Goal: Task Accomplishment & Management: Use online tool/utility

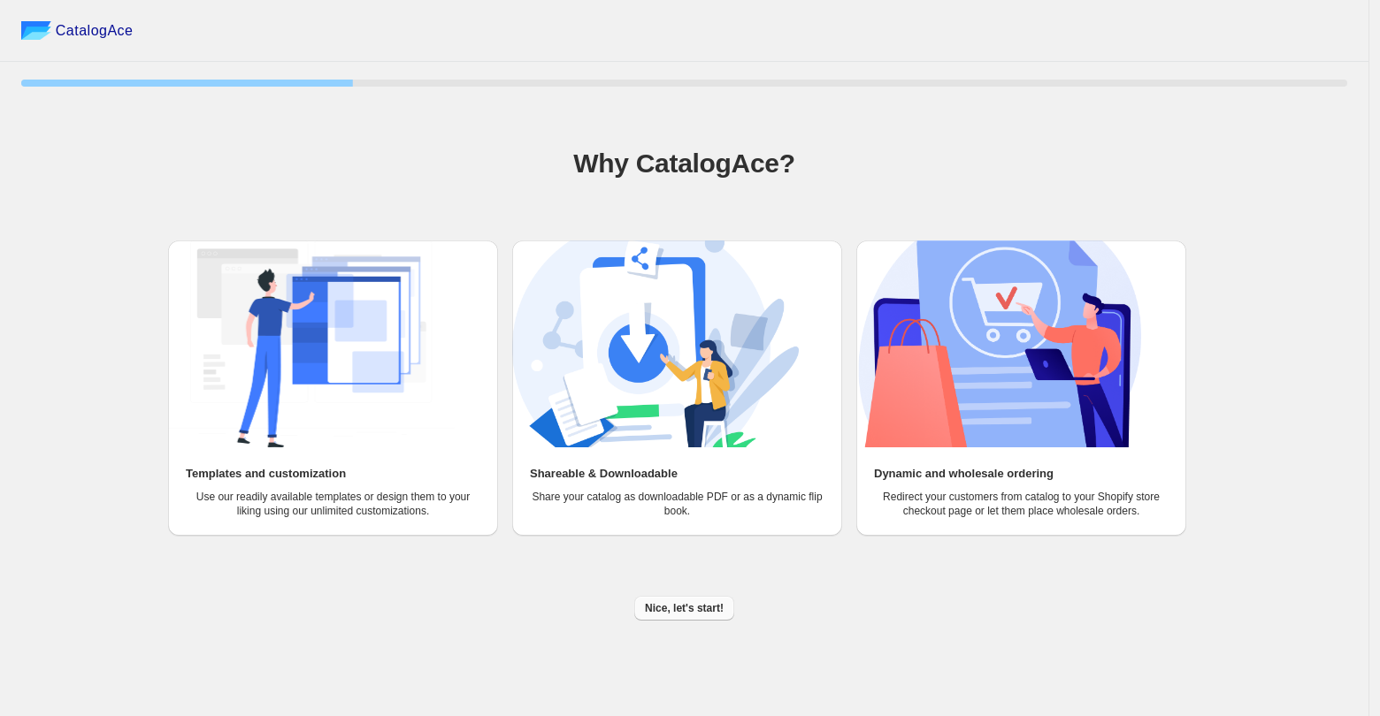
click at [709, 609] on span "Nice, let's start!" at bounding box center [684, 608] width 79 height 14
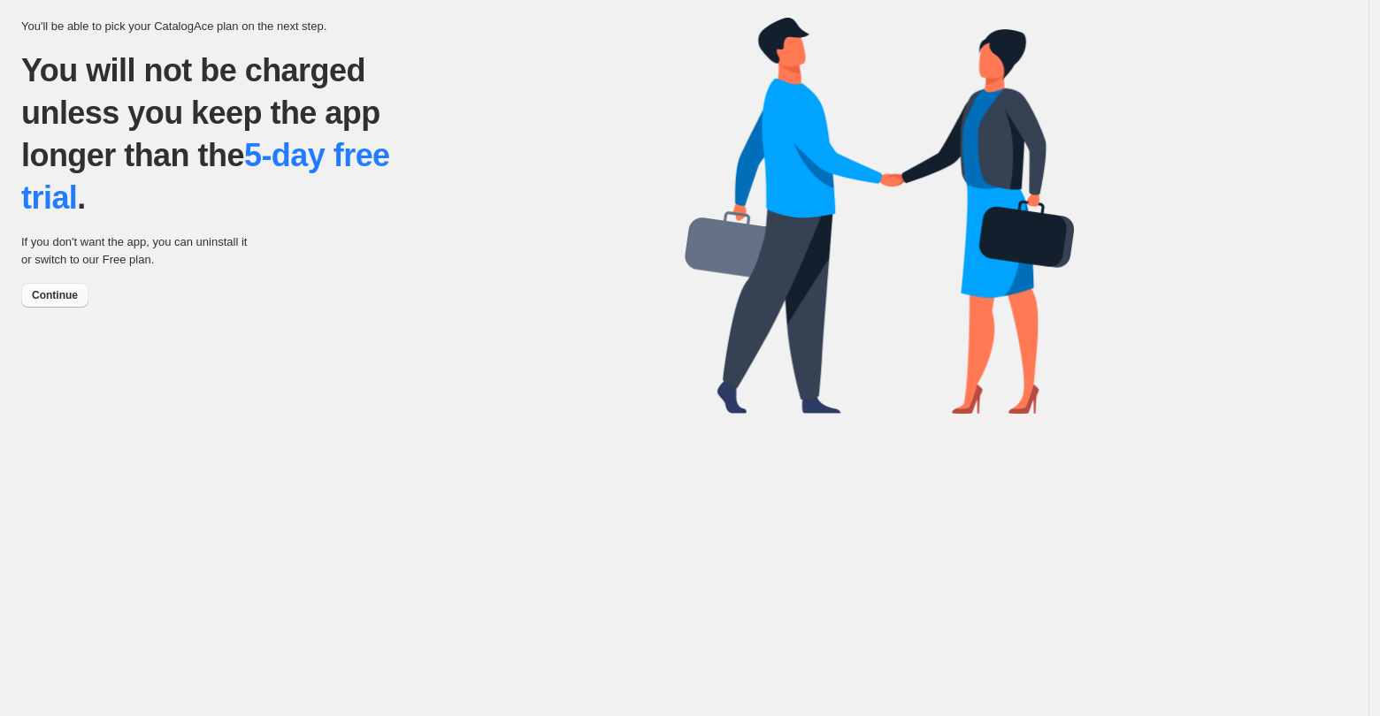
click at [62, 302] on span "Continue" at bounding box center [55, 295] width 46 height 14
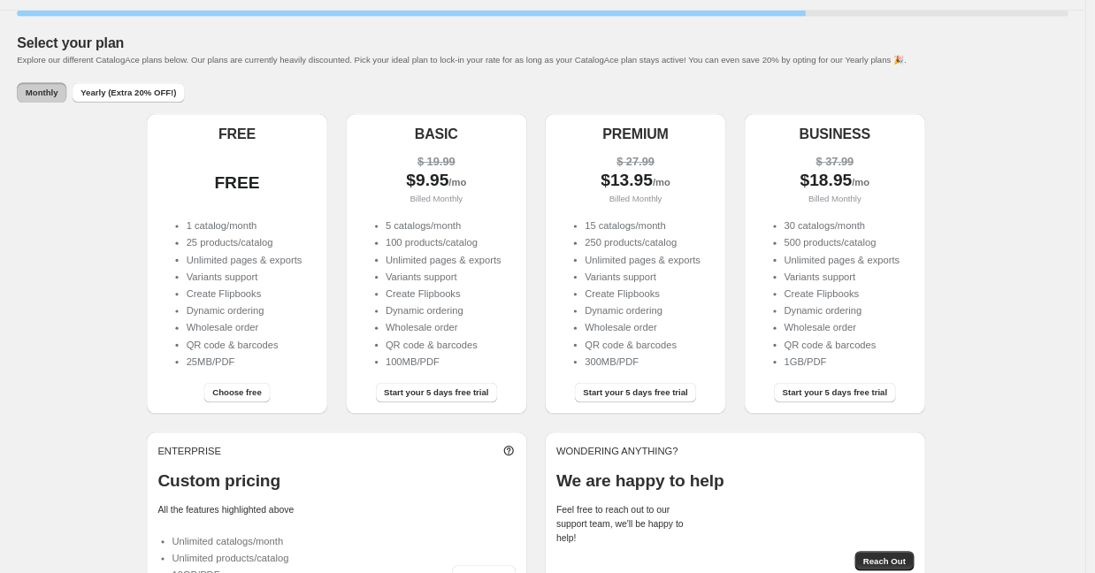
scroll to position [102, 0]
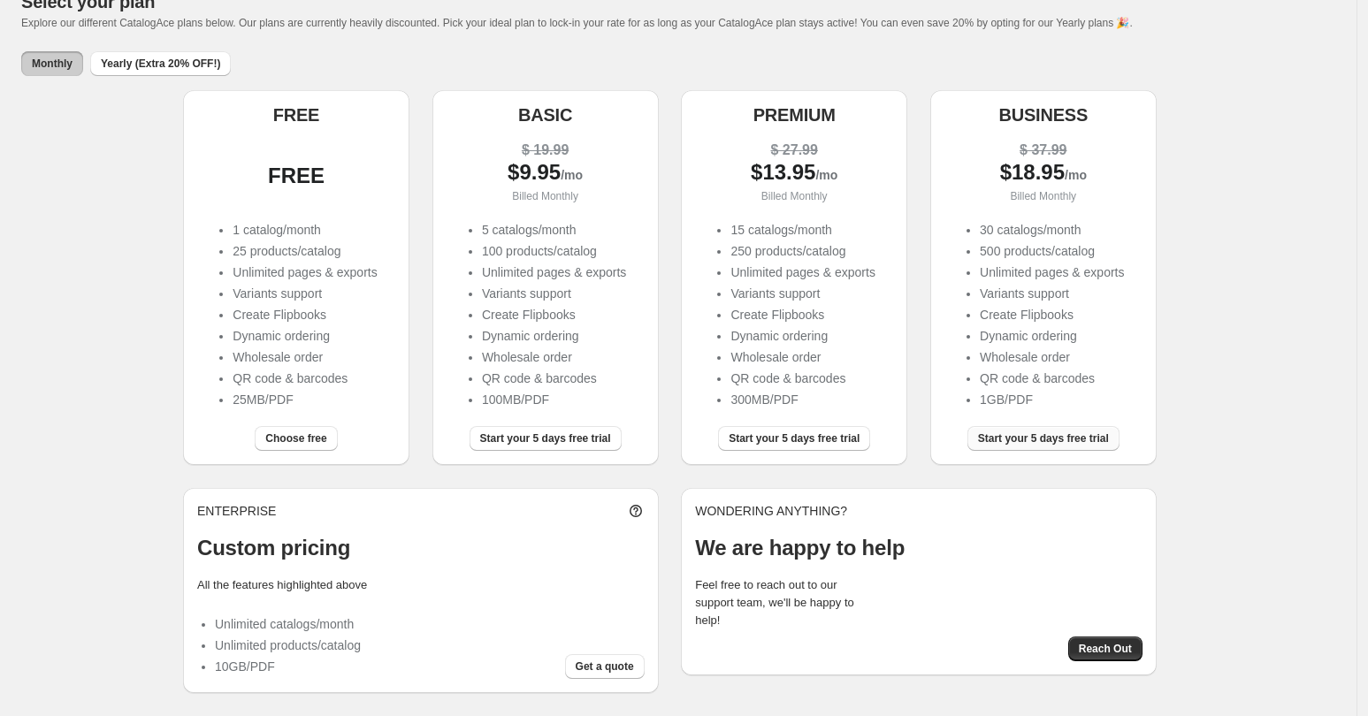
click at [1022, 441] on span "Start your 5 days free trial" at bounding box center [1043, 439] width 131 height 14
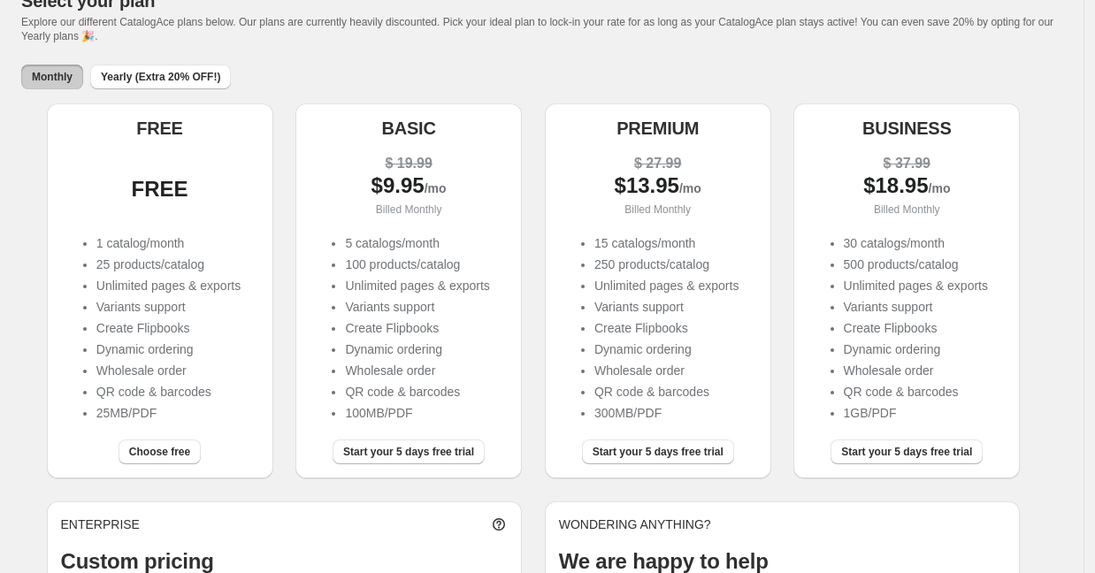
scroll to position [152, 0]
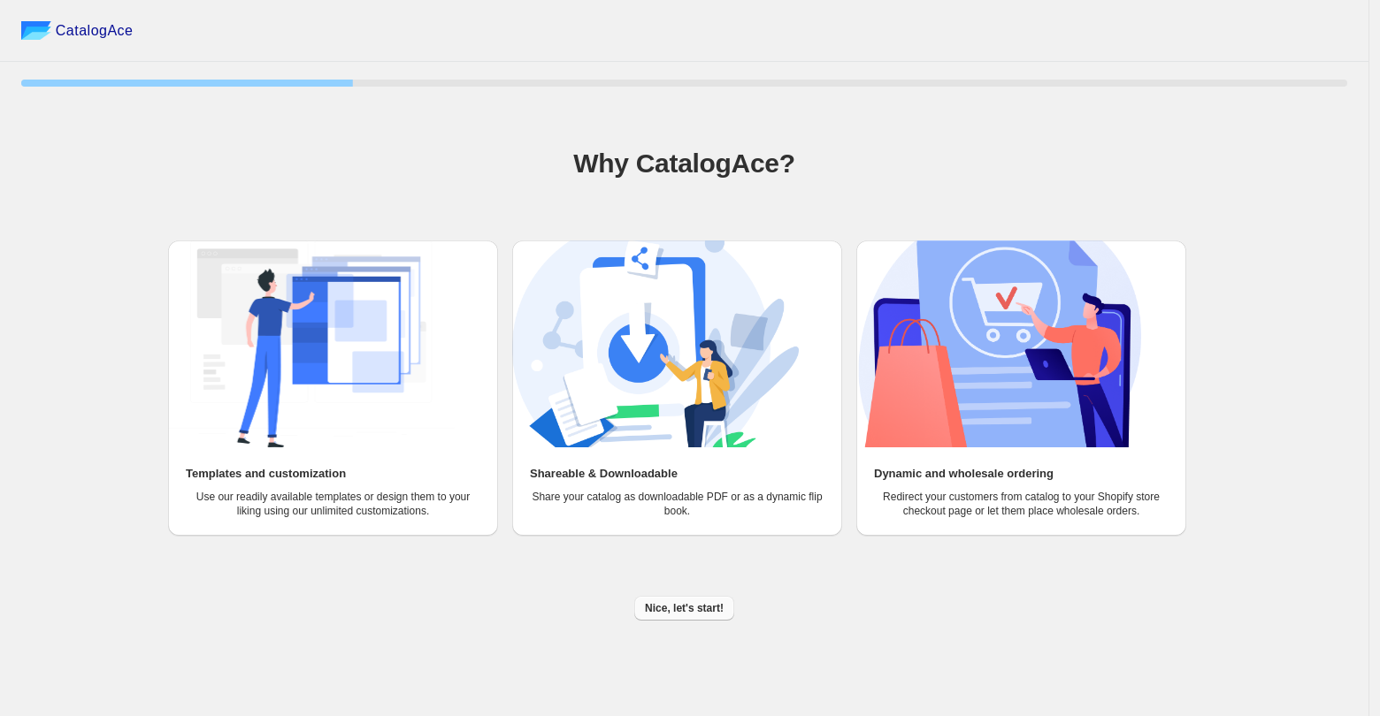
click at [673, 614] on span "Nice, let's start!" at bounding box center [684, 608] width 79 height 14
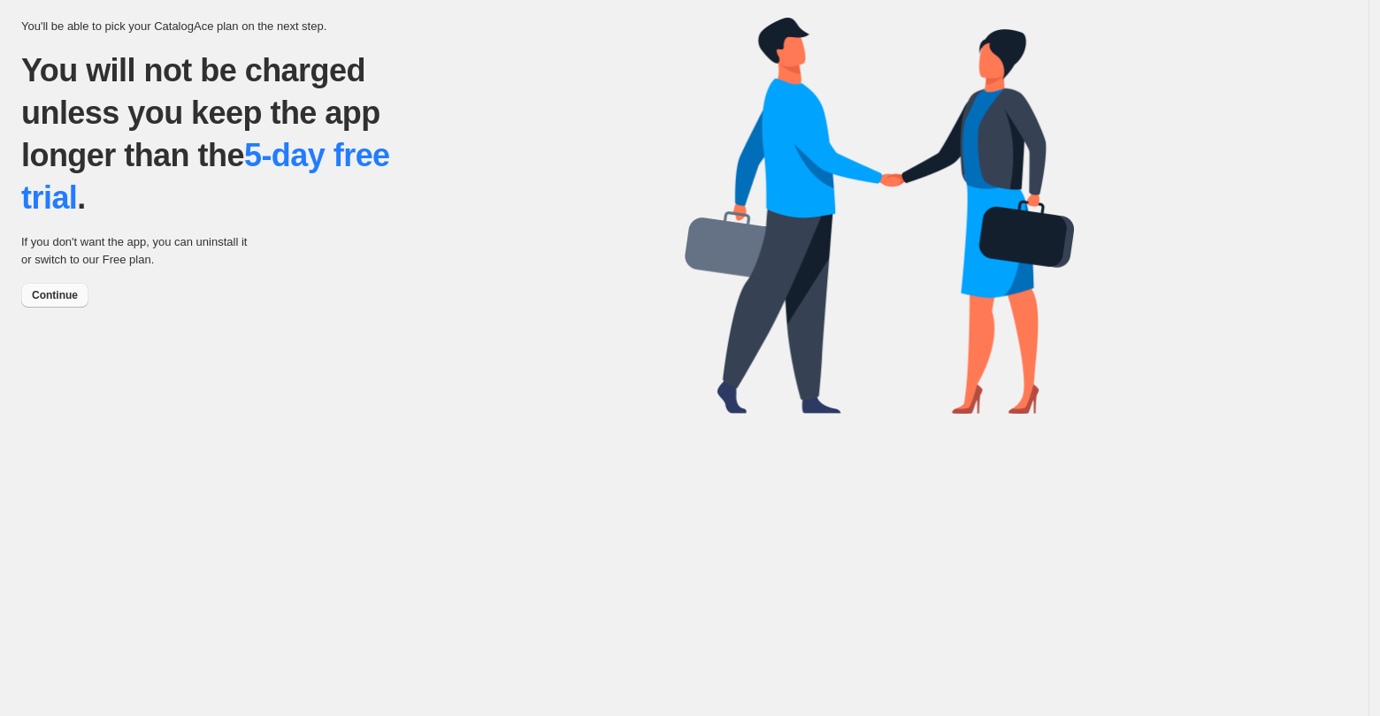
click at [42, 304] on button "Continue" at bounding box center [54, 295] width 67 height 25
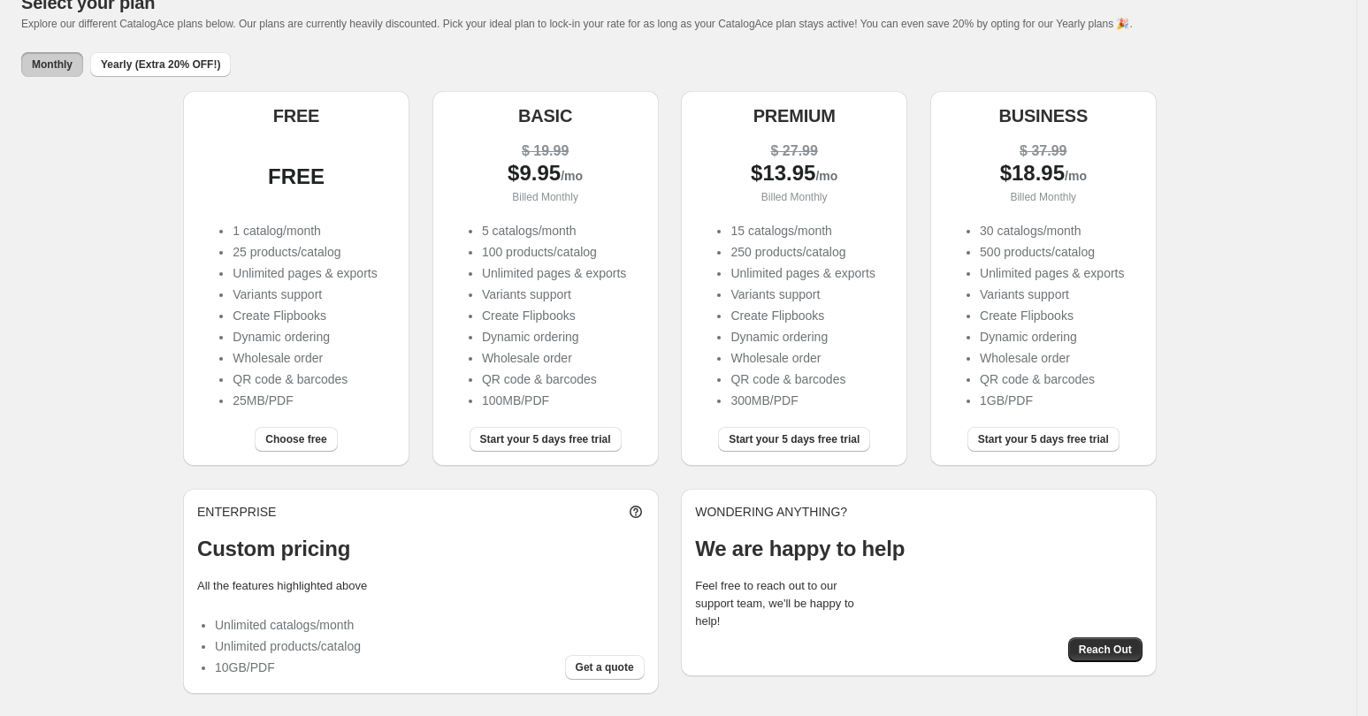
scroll to position [102, 0]
click at [338, 296] on li "Variants support" at bounding box center [305, 294] width 144 height 18
click at [325, 439] on span "Choose free" at bounding box center [295, 439] width 61 height 14
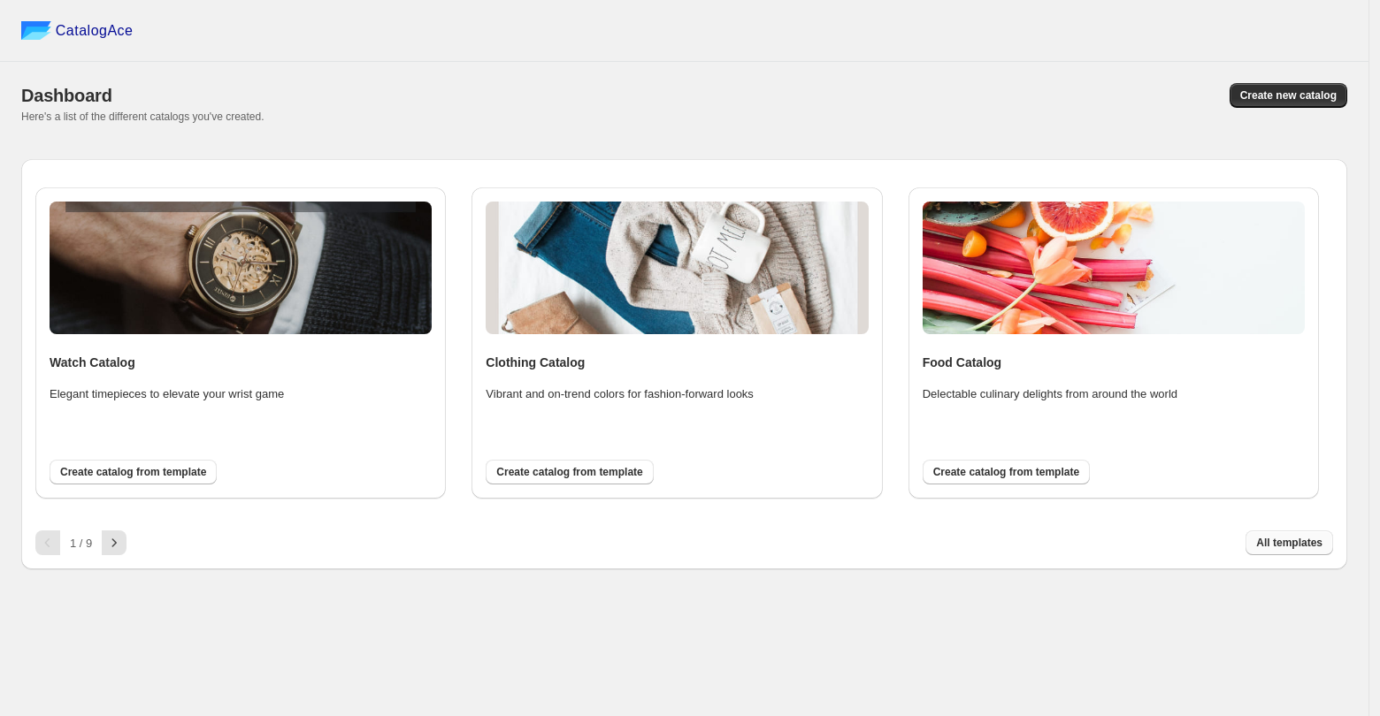
click at [1281, 536] on button "All templates" at bounding box center [1289, 543] width 88 height 25
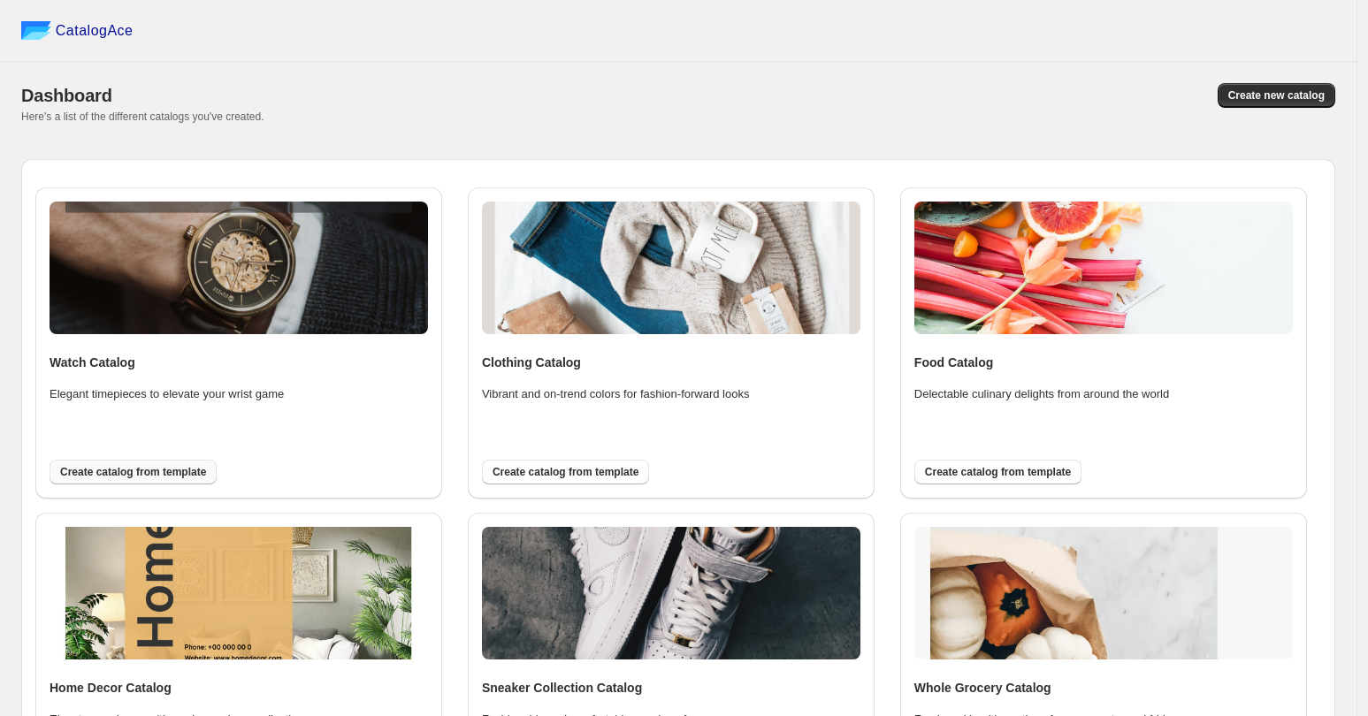
click at [128, 470] on span "Create catalog from template" at bounding box center [133, 472] width 146 height 14
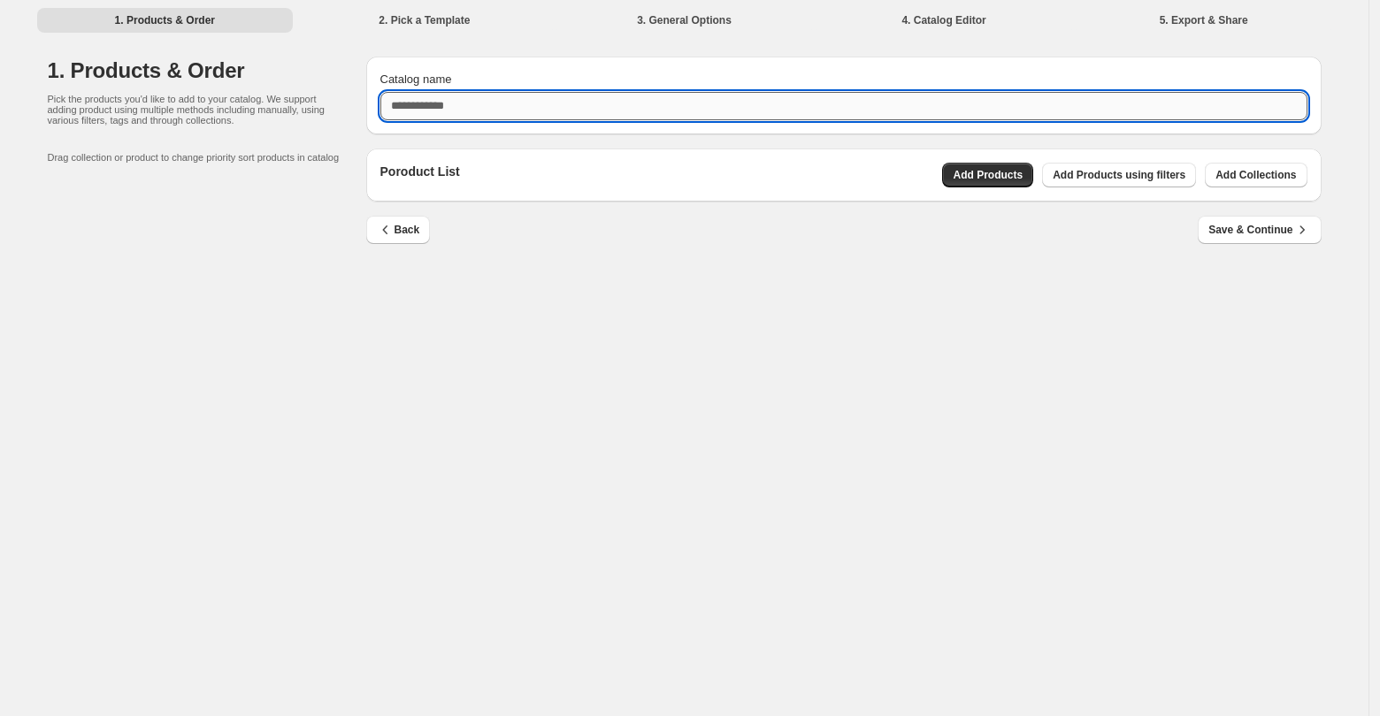
click at [492, 100] on input "Catalog name" at bounding box center [843, 106] width 927 height 28
type input "**********"
click at [1023, 175] on span "Add Products" at bounding box center [988, 175] width 70 height 14
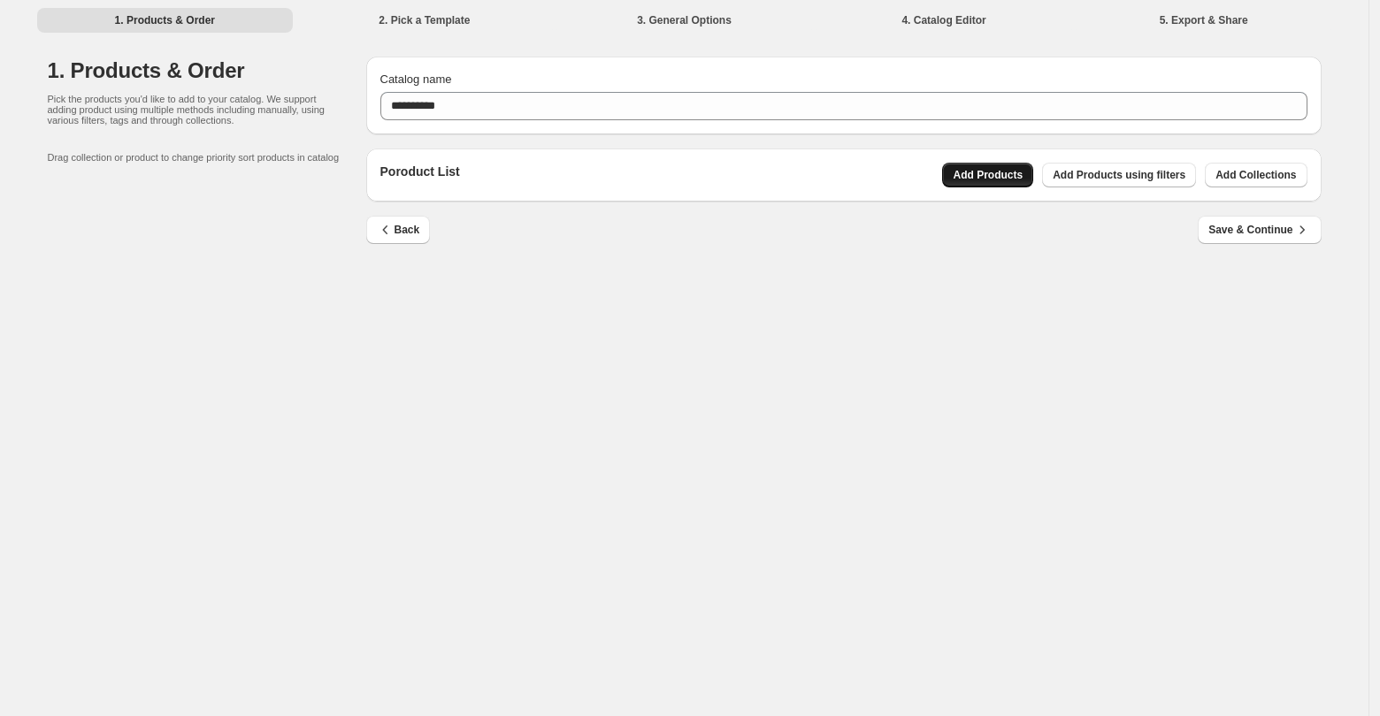
click at [989, 176] on span "Add Products" at bounding box center [988, 175] width 70 height 14
click at [1250, 180] on span "Add Collections" at bounding box center [1255, 175] width 80 height 14
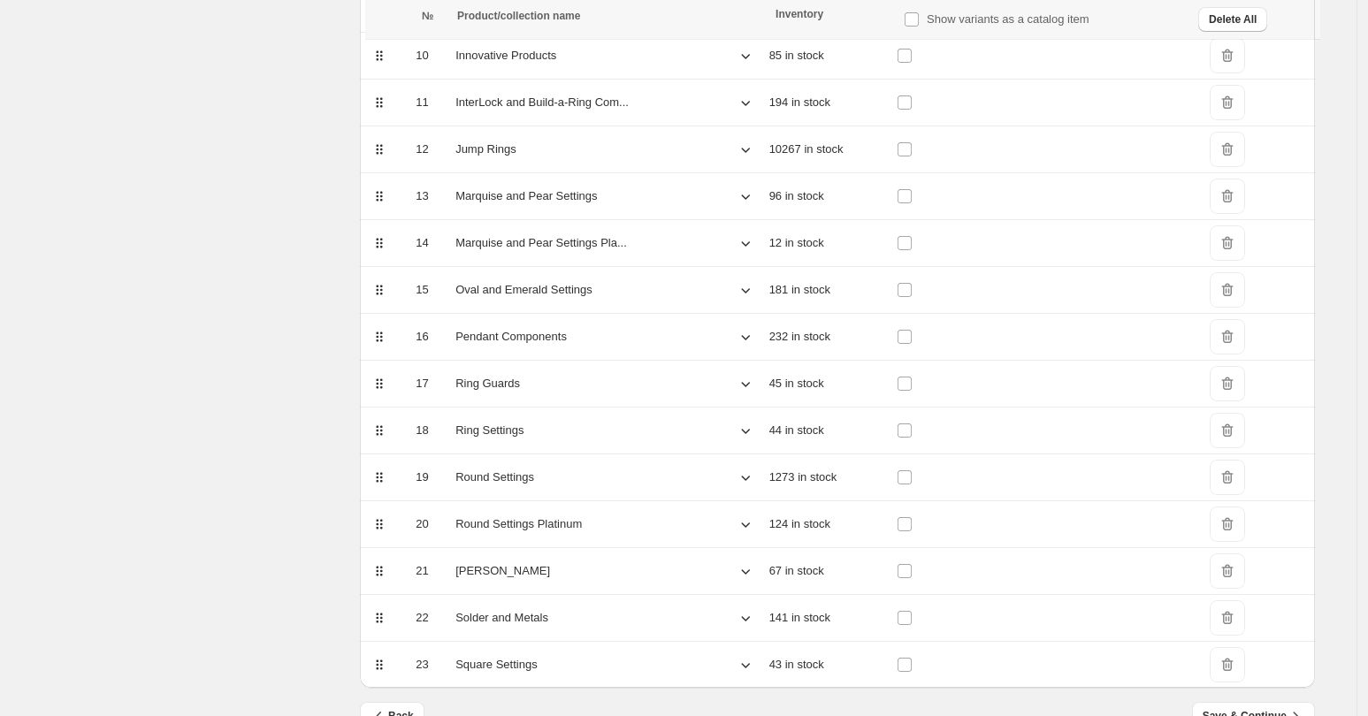
scroll to position [765, 0]
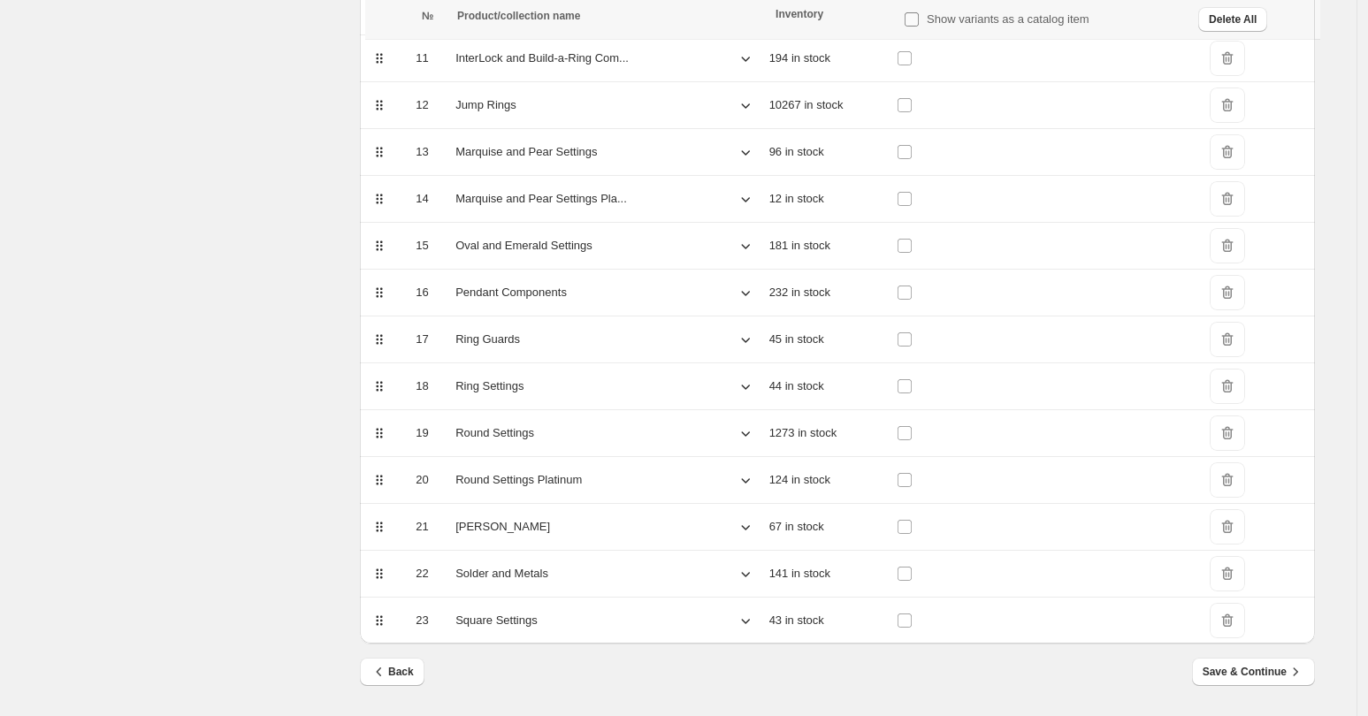
click at [933, 20] on span "Show variants as a catalog item" at bounding box center [1008, 18] width 163 height 13
click at [1271, 675] on span "Save & Continue" at bounding box center [1254, 672] width 102 height 18
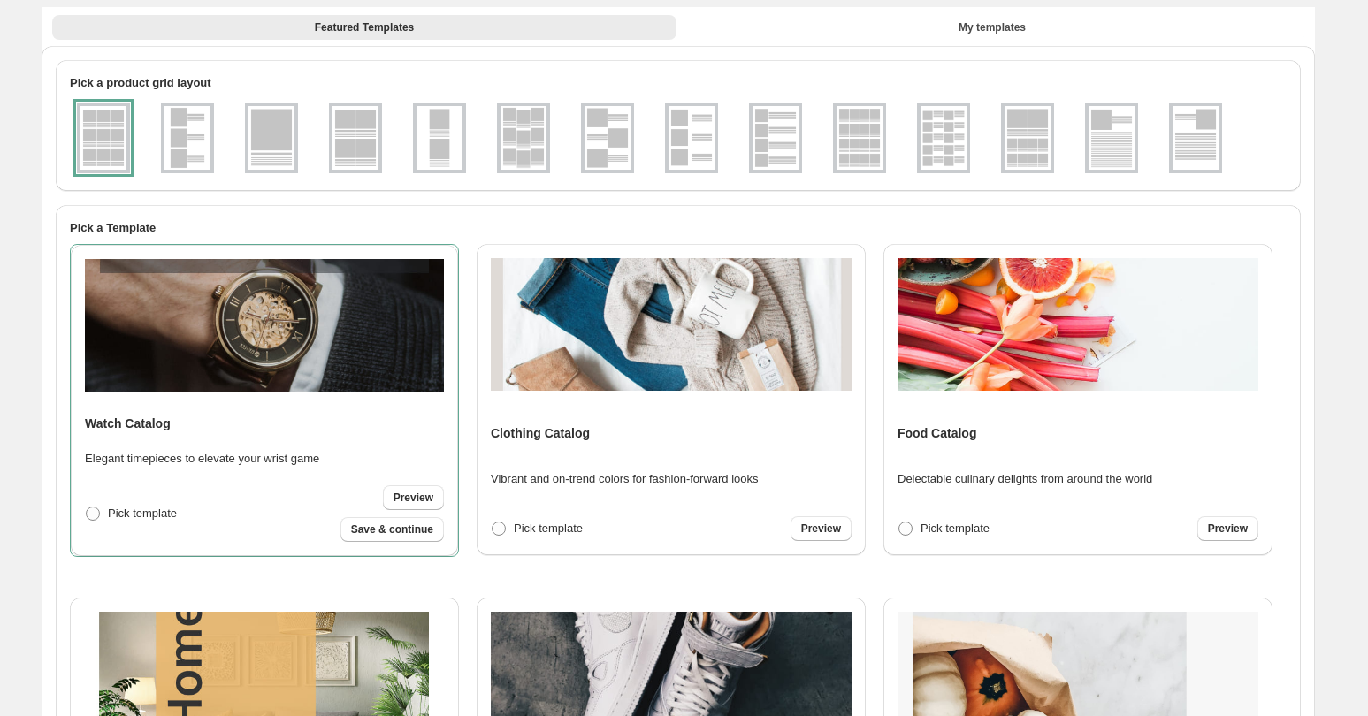
scroll to position [0, 0]
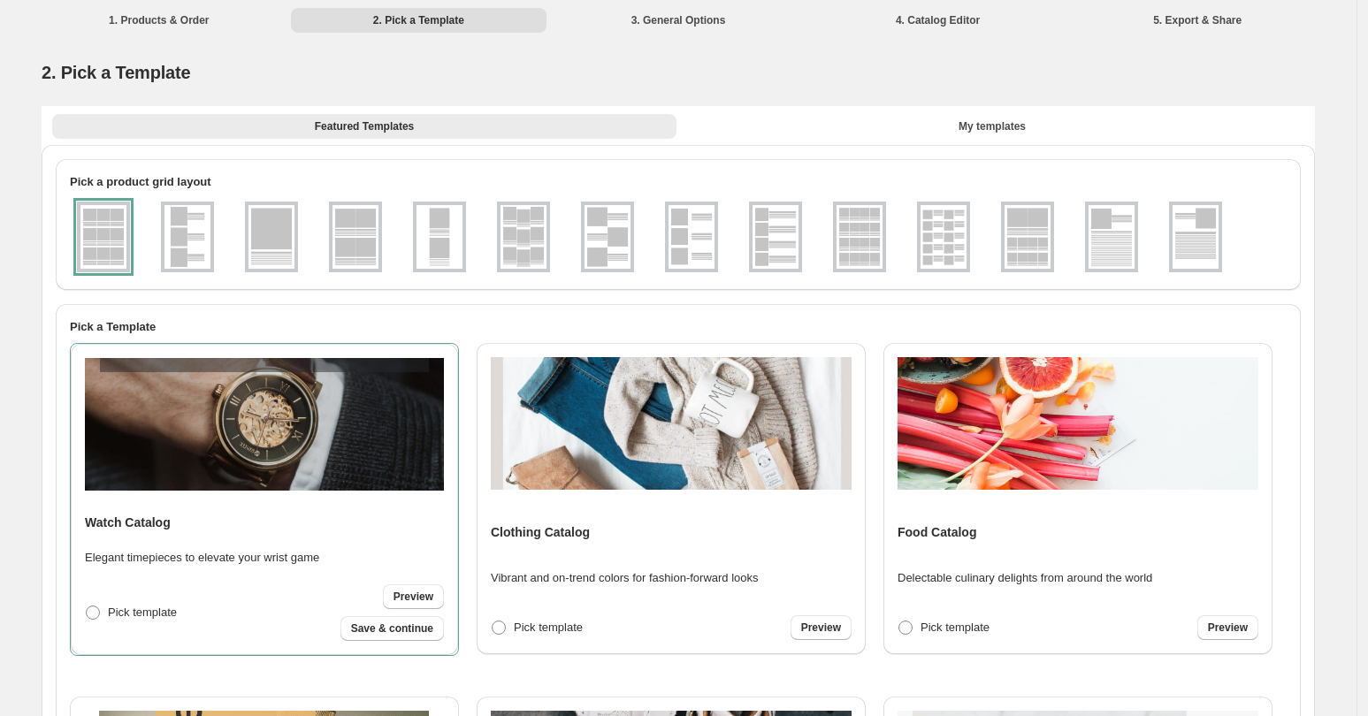
click at [188, 234] on img at bounding box center [188, 237] width 46 height 64
click at [126, 239] on img at bounding box center [103, 237] width 46 height 64
click at [961, 119] on button "My templates" at bounding box center [992, 126] width 624 height 25
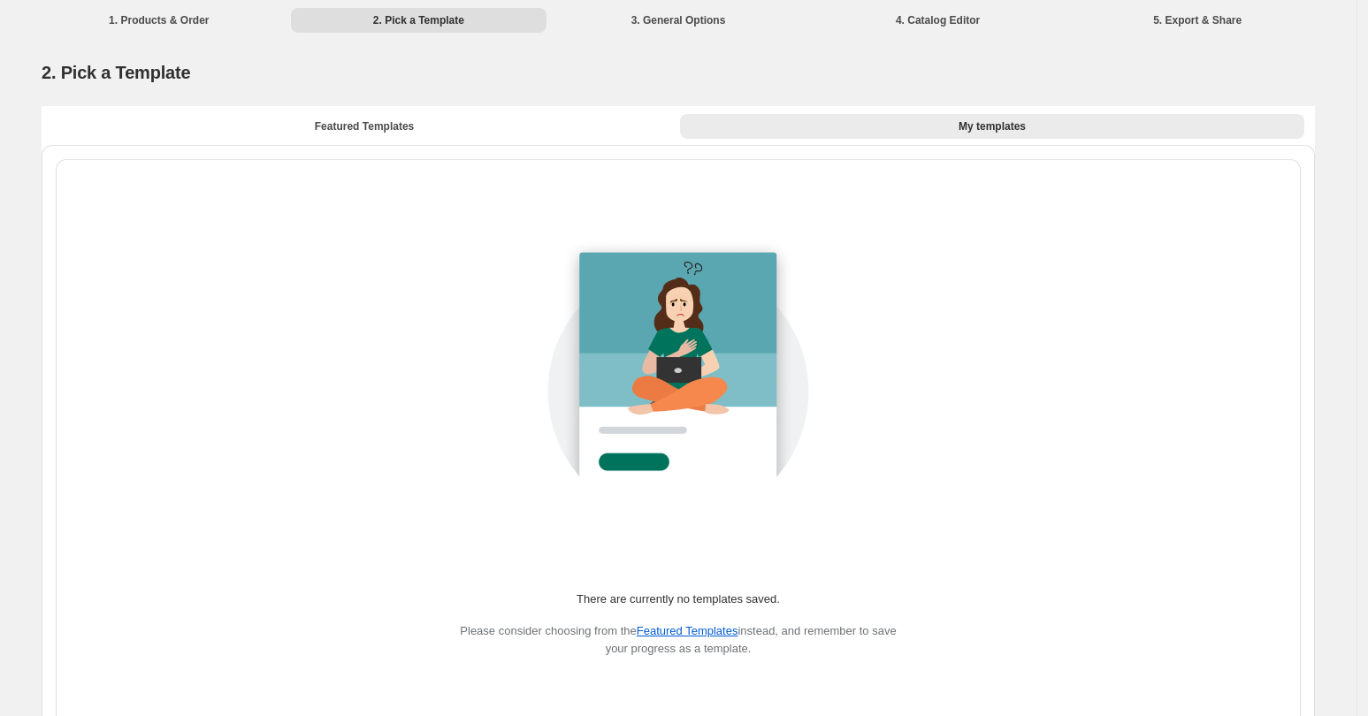
click at [417, 140] on div "Featured Templates My templates Featured Templates My templates" at bounding box center [679, 125] width 1274 height 39
click at [403, 129] on span "Featured Templates" at bounding box center [364, 126] width 99 height 14
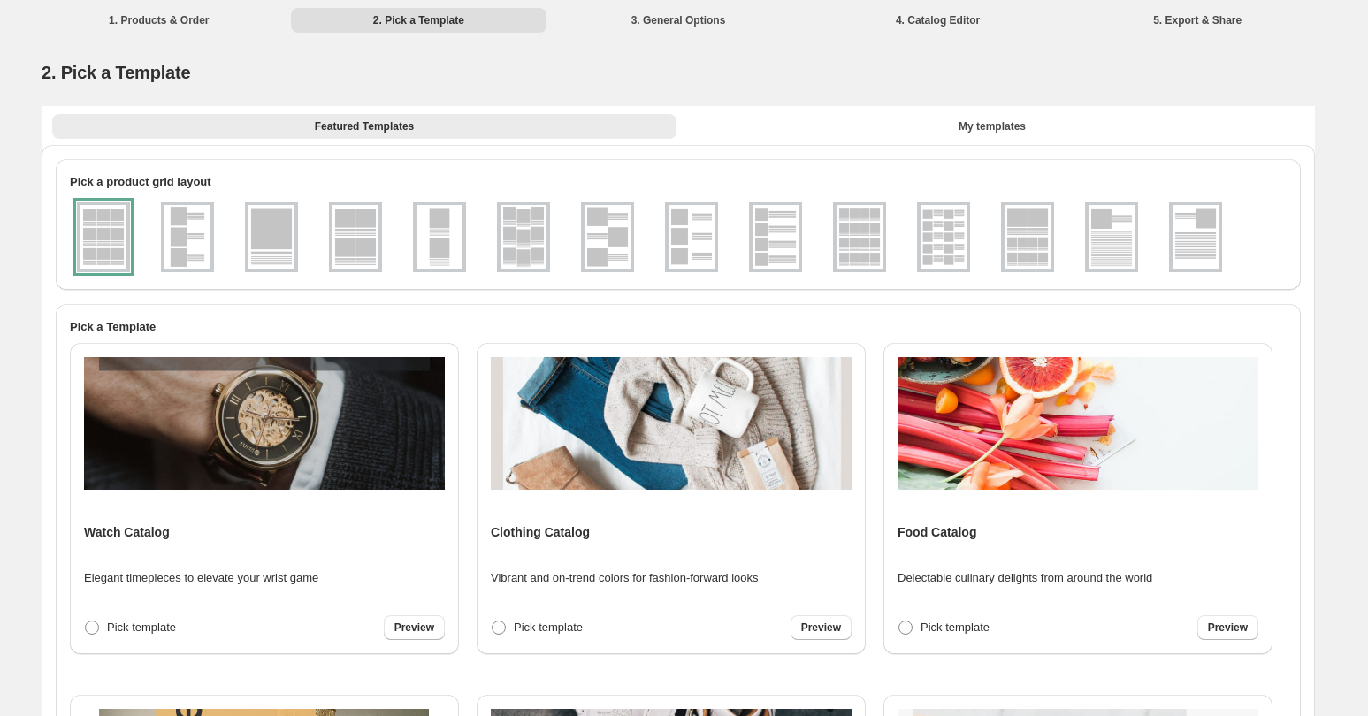
click at [112, 244] on div at bounding box center [103, 237] width 53 height 71
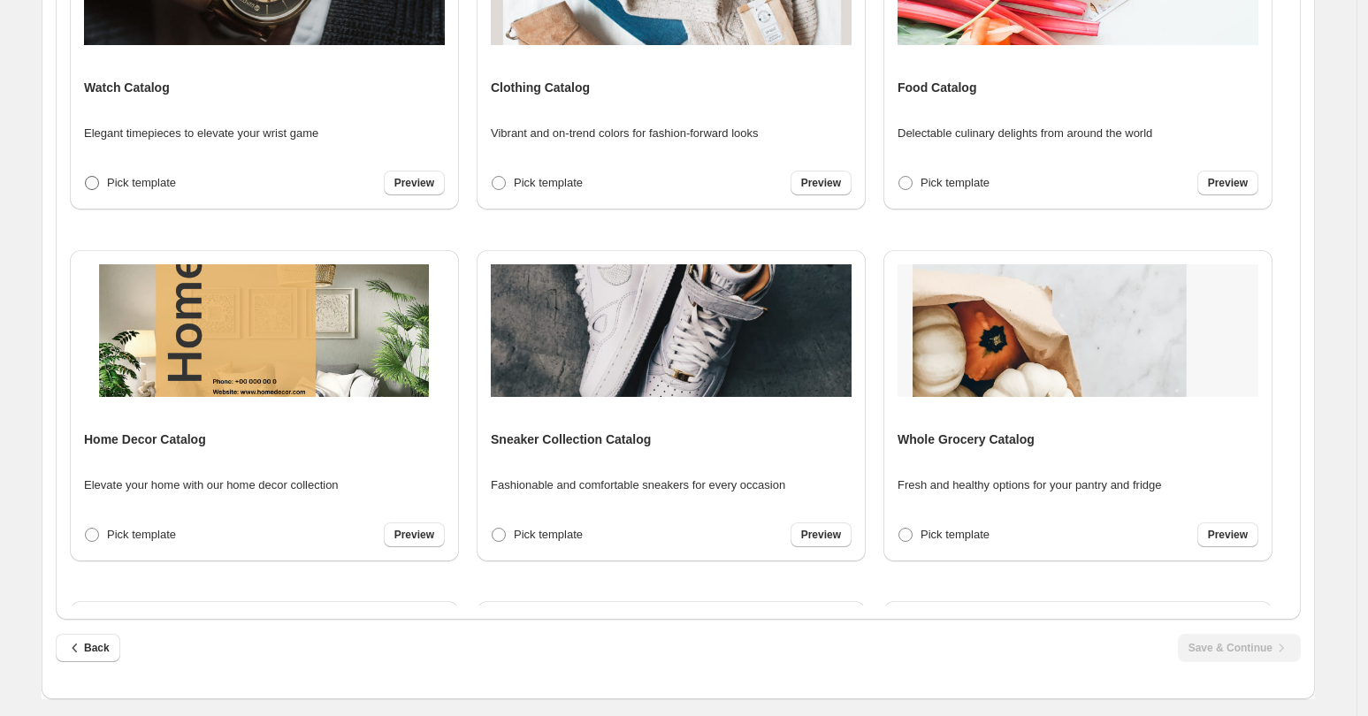
click at [144, 186] on span "Pick template" at bounding box center [141, 182] width 69 height 13
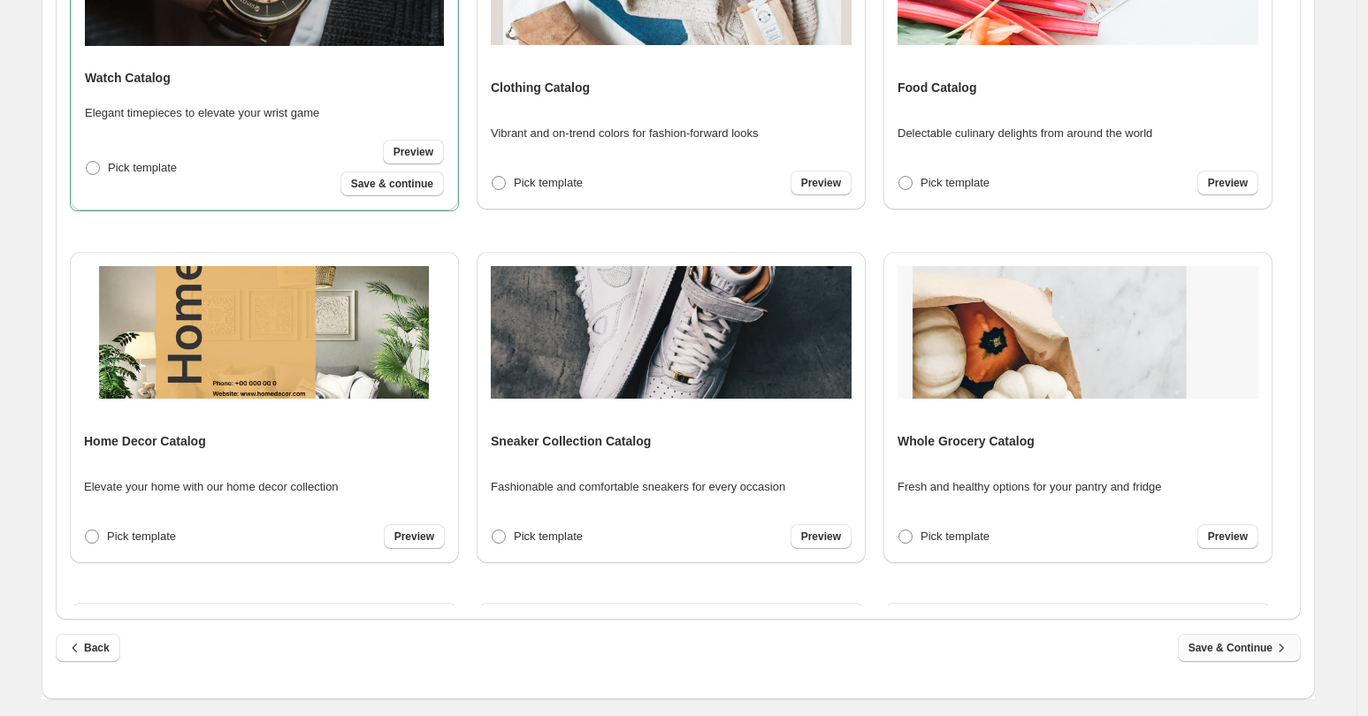
click at [1236, 644] on span "Save & Continue" at bounding box center [1240, 649] width 102 height 18
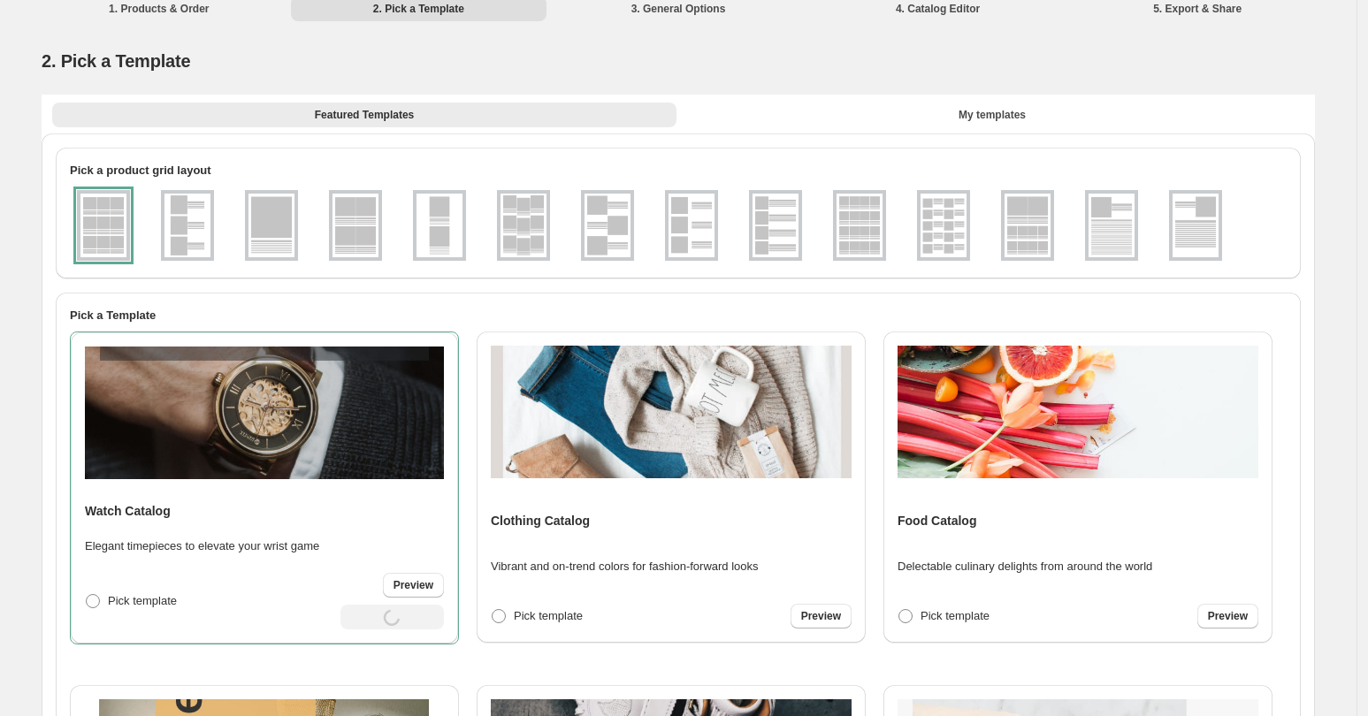
select select "**********"
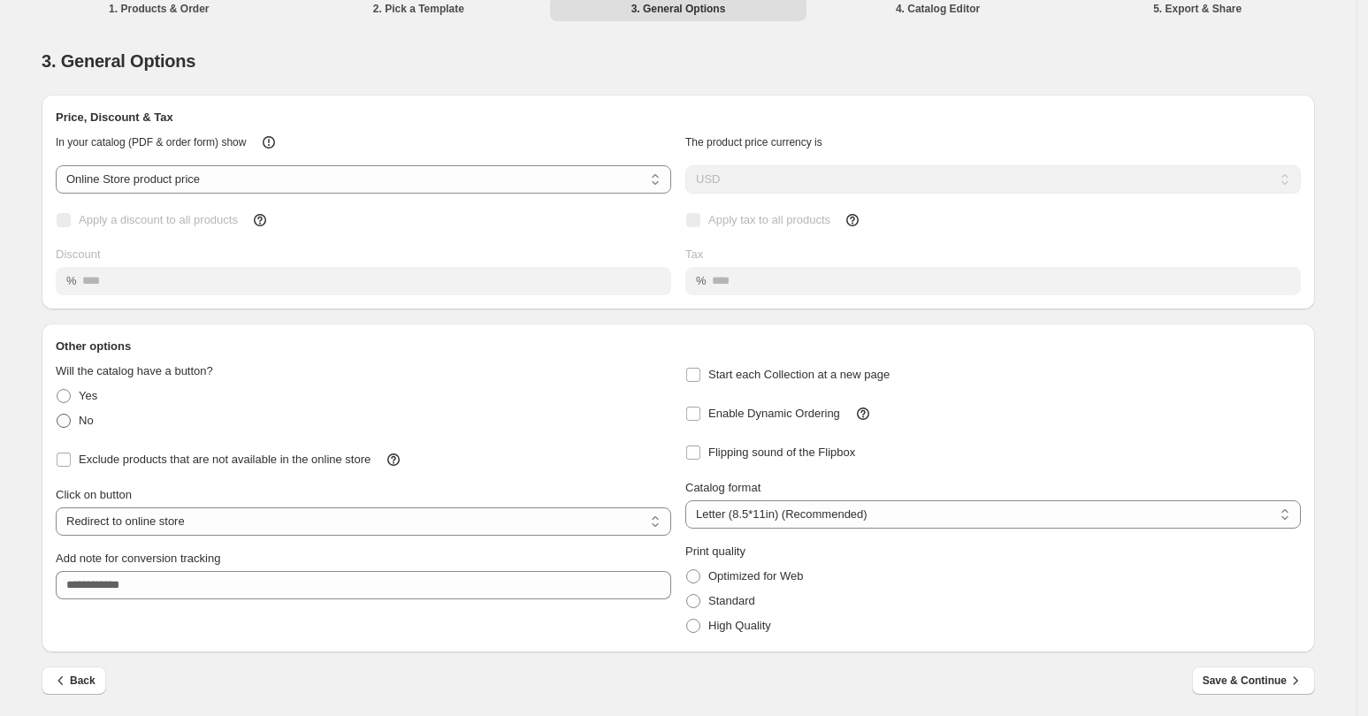
click at [71, 423] on span at bounding box center [64, 421] width 14 height 14
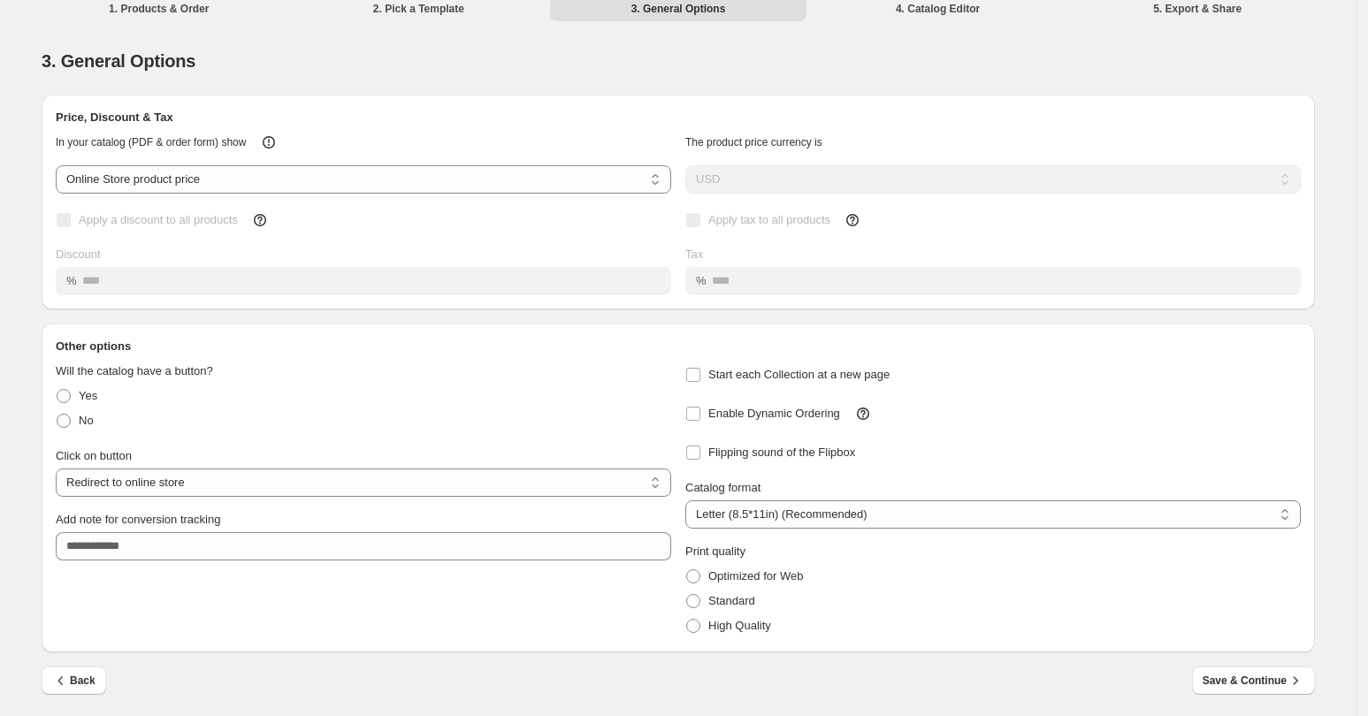
click at [342, 381] on fieldset "Will the catalog have a button? Yes No" at bounding box center [364, 398] width 616 height 71
click at [160, 477] on select "**********" at bounding box center [364, 483] width 616 height 28
select select "**********"
click at [61, 469] on select "**********" at bounding box center [364, 483] width 616 height 28
click at [224, 429] on div "No" at bounding box center [364, 421] width 616 height 25
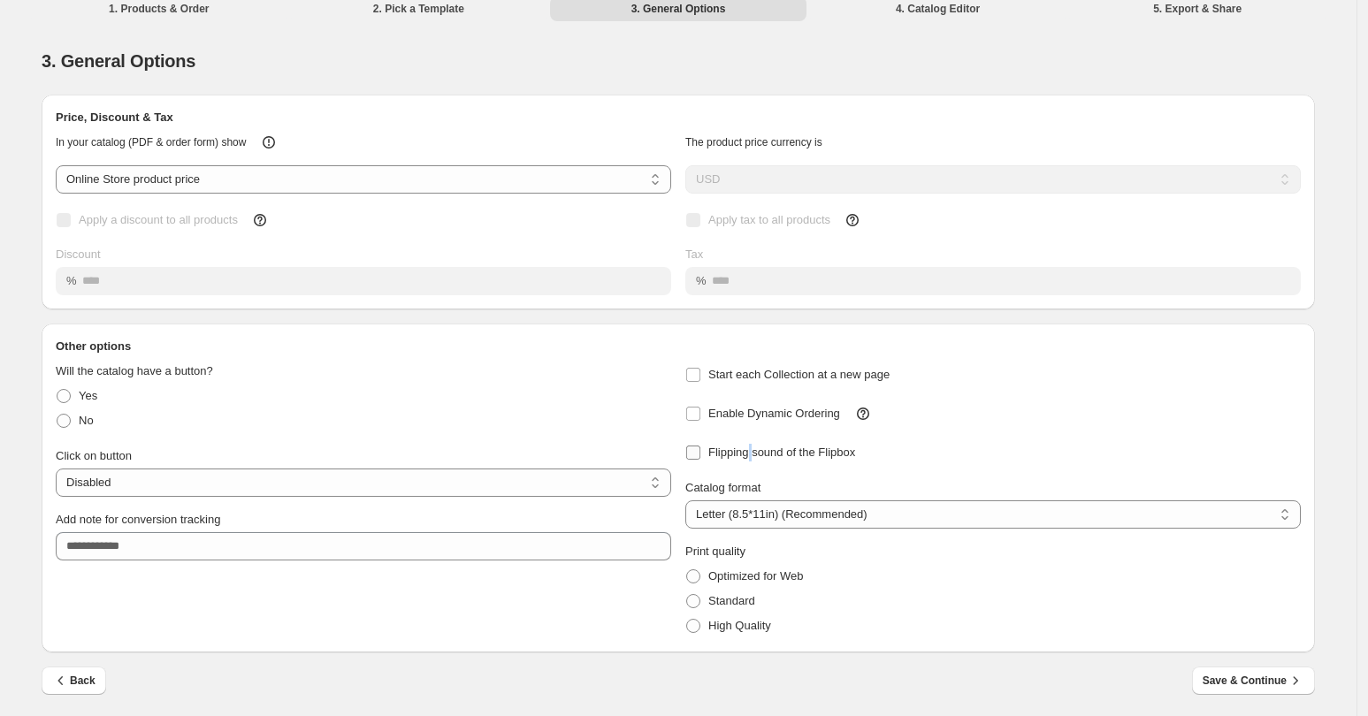
click at [756, 456] on span "Flipping sound of the Flipbox" at bounding box center [782, 452] width 147 height 13
click at [226, 171] on select "**********" at bounding box center [364, 179] width 616 height 28
click at [1222, 681] on span "Save & Continue" at bounding box center [1254, 681] width 102 height 18
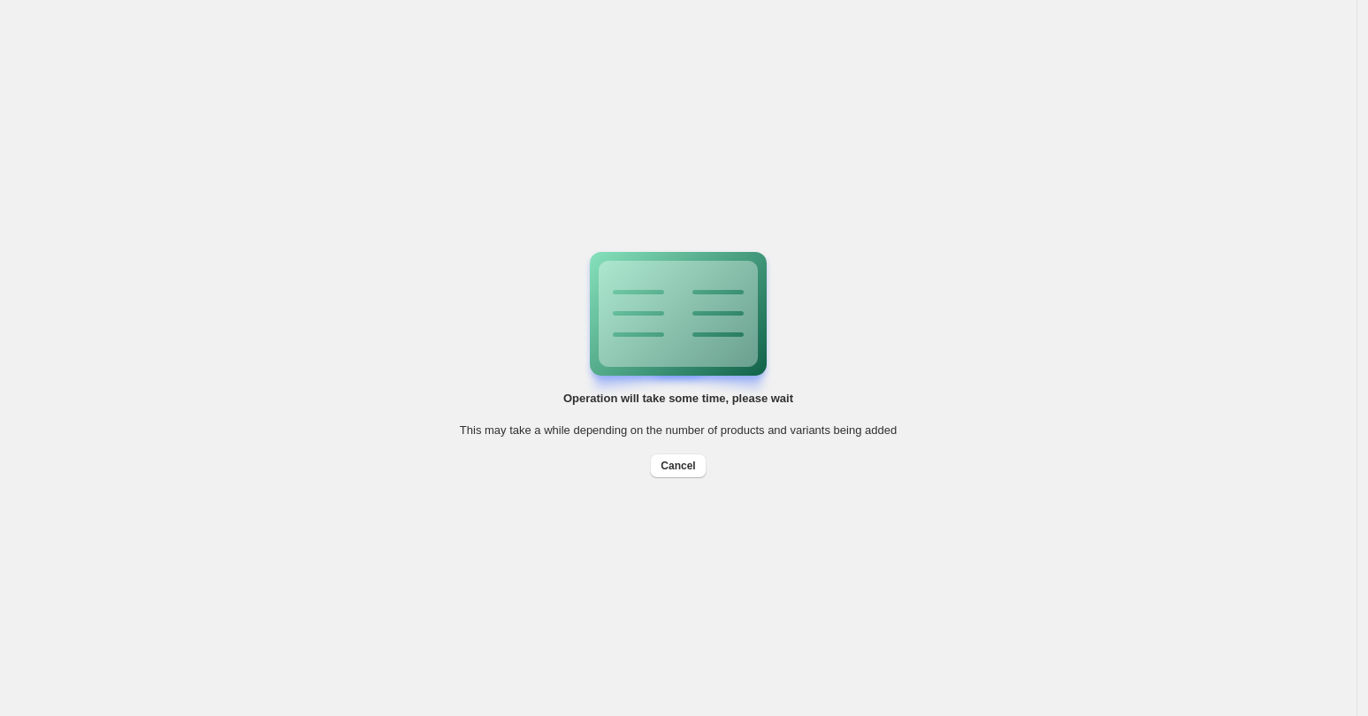
scroll to position [0, 0]
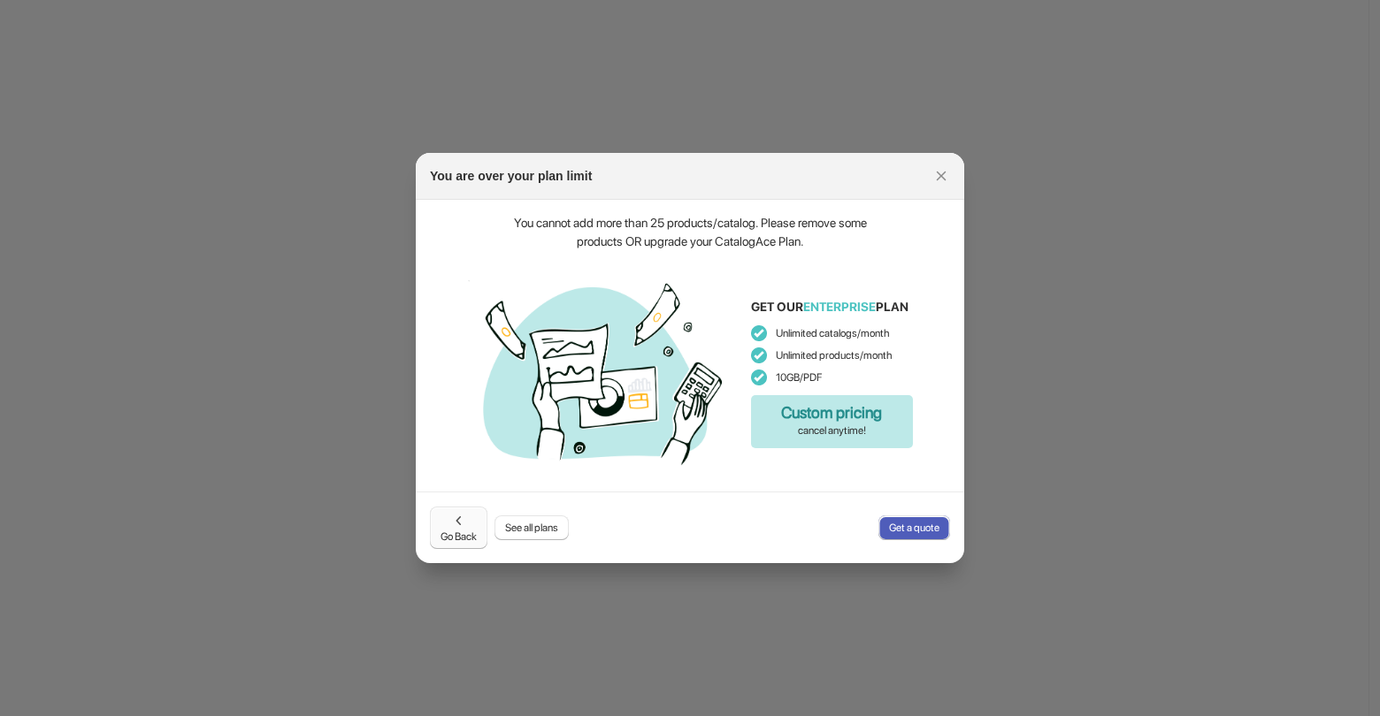
click at [456, 527] on icon ":rj:" at bounding box center [459, 521] width 18 height 18
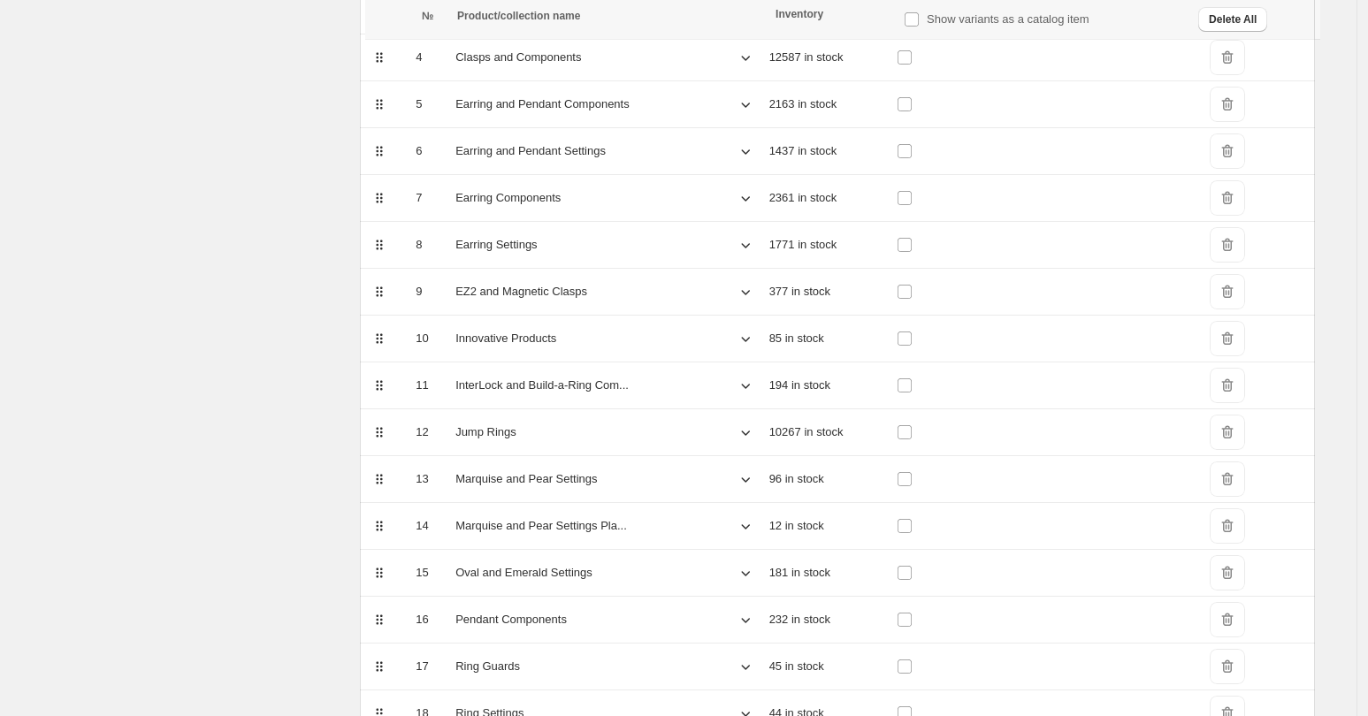
scroll to position [102, 0]
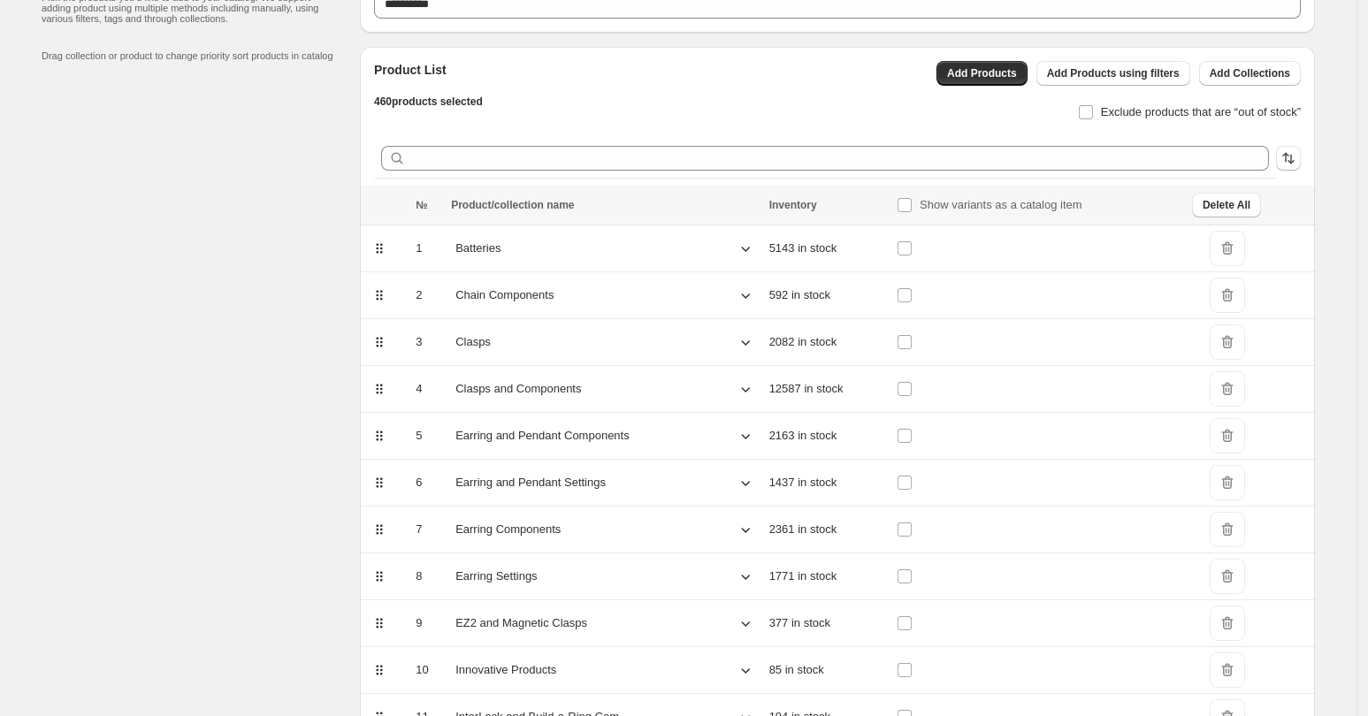
click at [1232, 255] on span "DeleteIcon" at bounding box center [1227, 248] width 35 height 35
click at [1227, 344] on span "DeleteIcon" at bounding box center [1227, 342] width 35 height 35
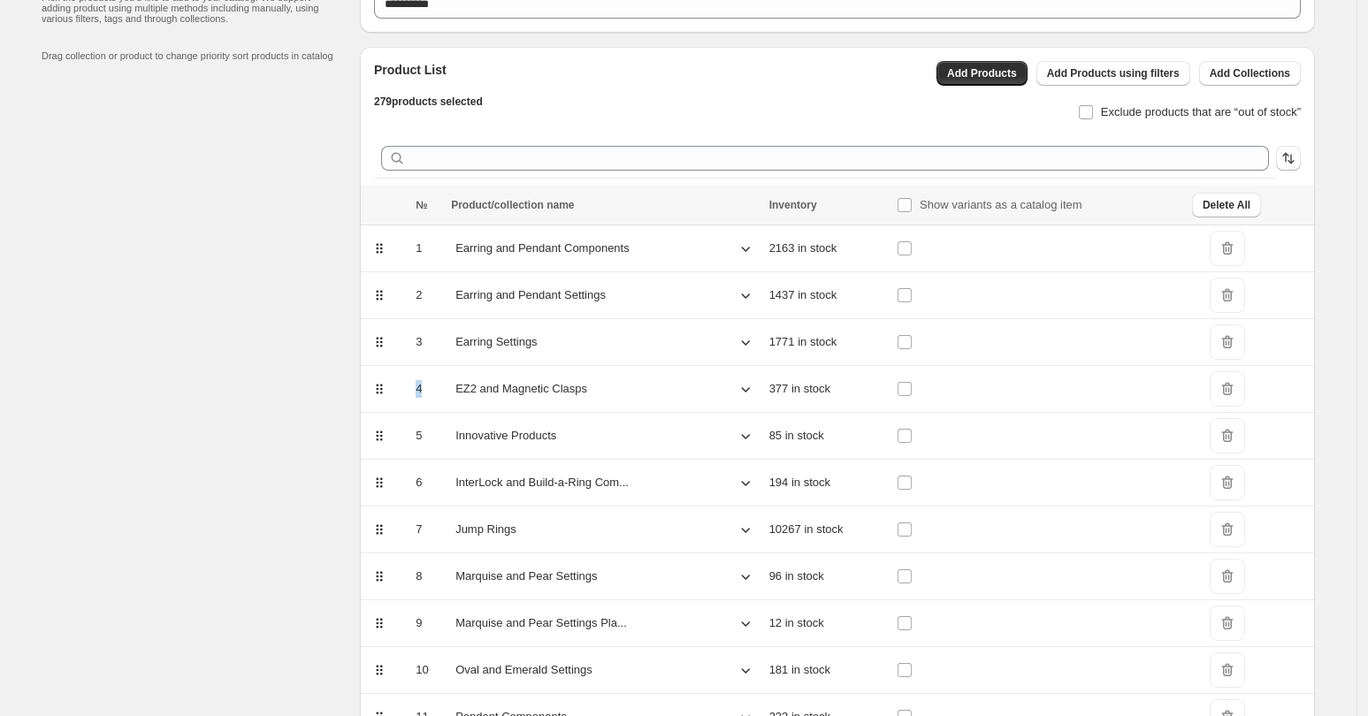
click at [1227, 344] on span "DeleteIcon" at bounding box center [1227, 342] width 35 height 35
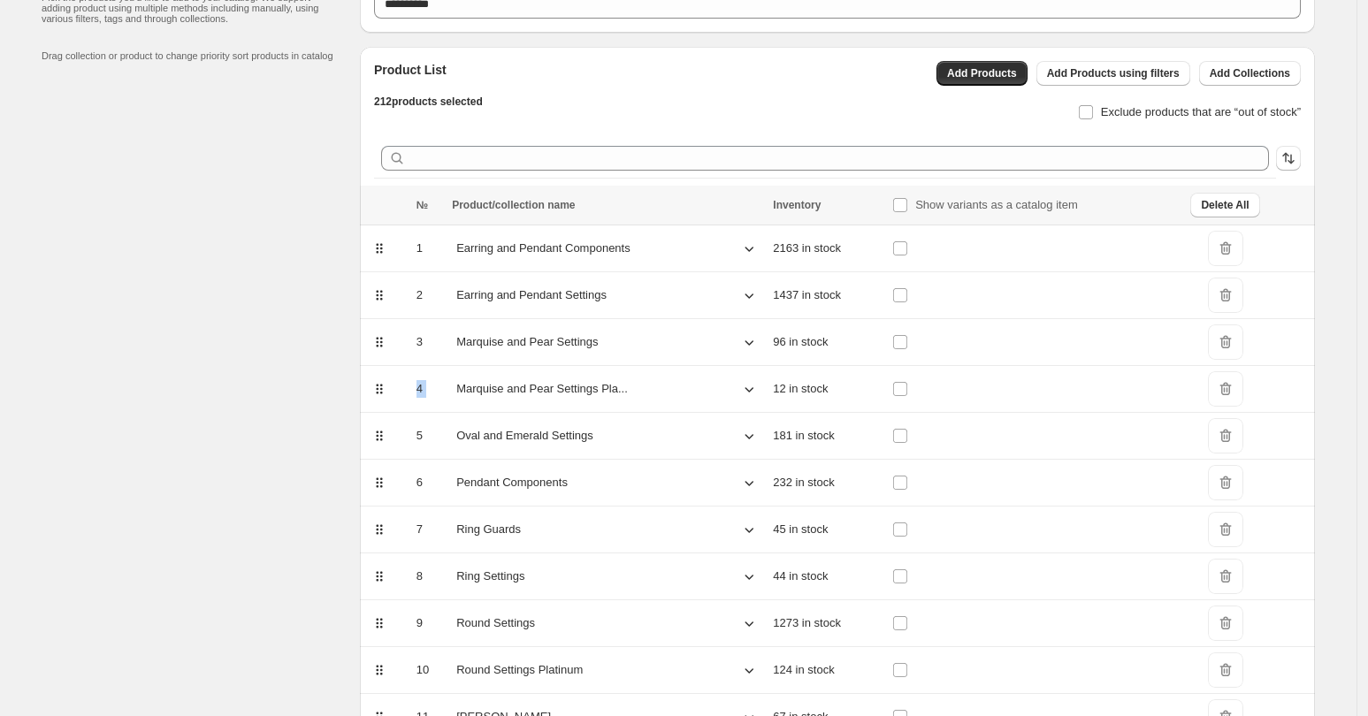
click at [1227, 344] on span "DeleteIcon" at bounding box center [1225, 342] width 35 height 35
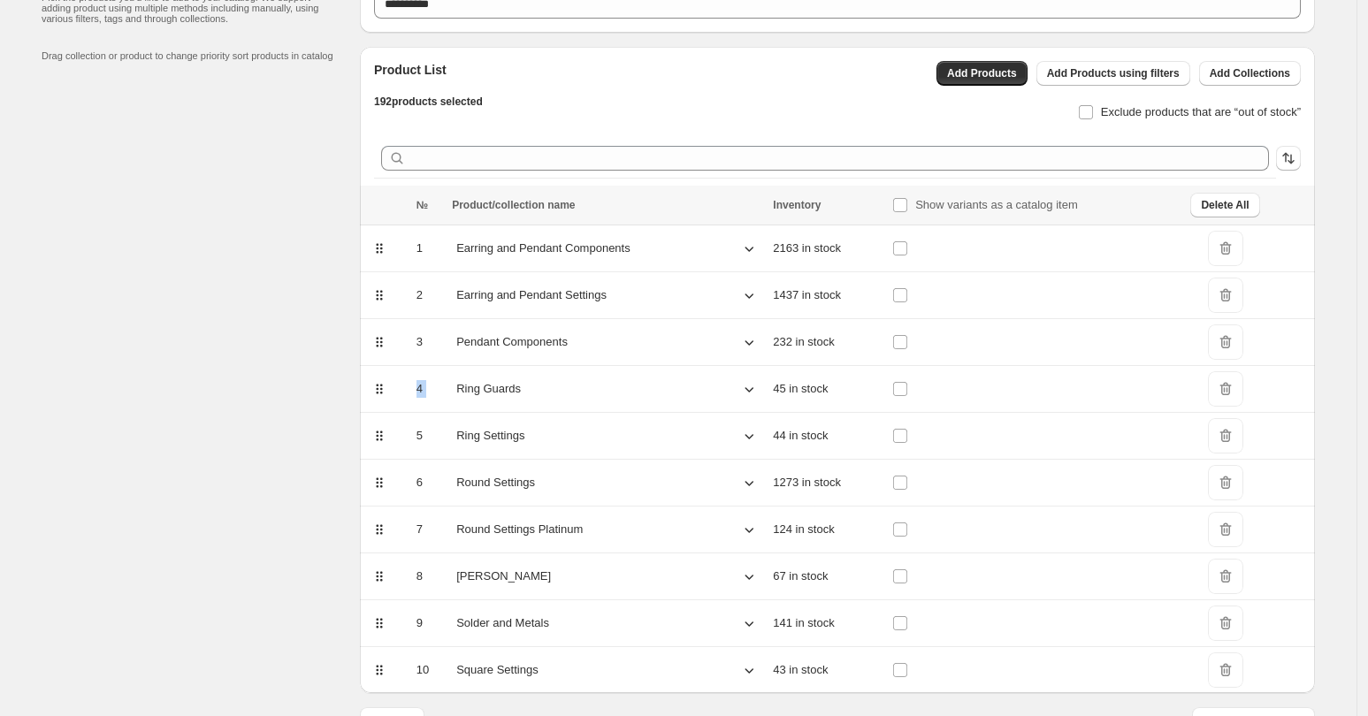
click at [1227, 344] on span "DeleteIcon" at bounding box center [1225, 342] width 35 height 35
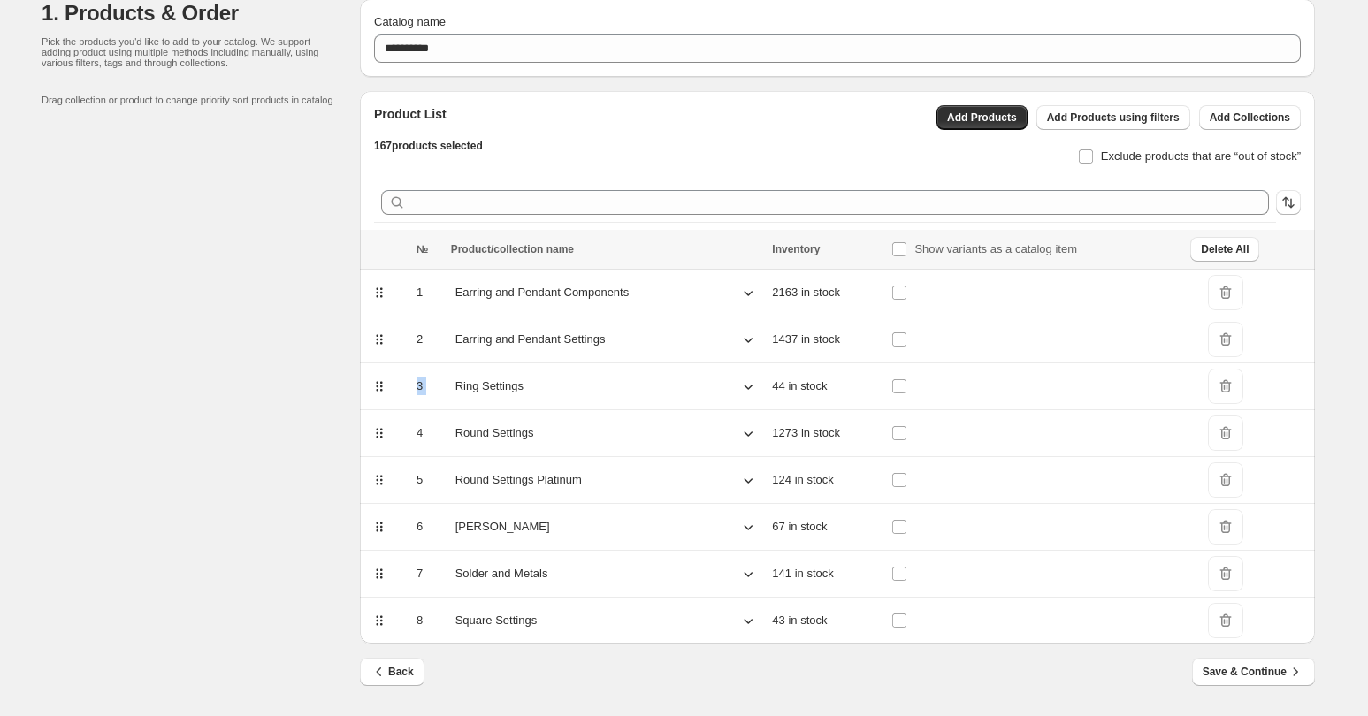
click at [1227, 344] on span "DeleteIcon" at bounding box center [1225, 339] width 35 height 35
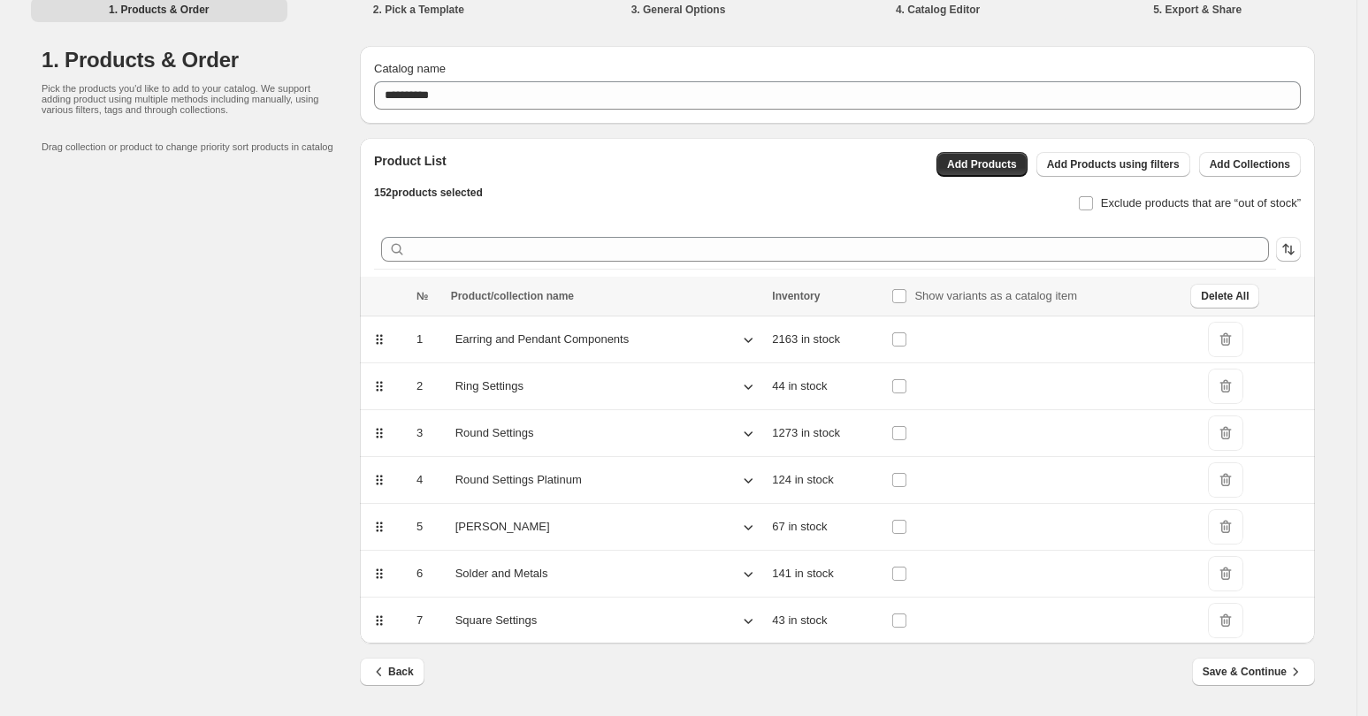
scroll to position [11, 0]
click at [1227, 344] on span "DeleteIcon" at bounding box center [1225, 339] width 35 height 35
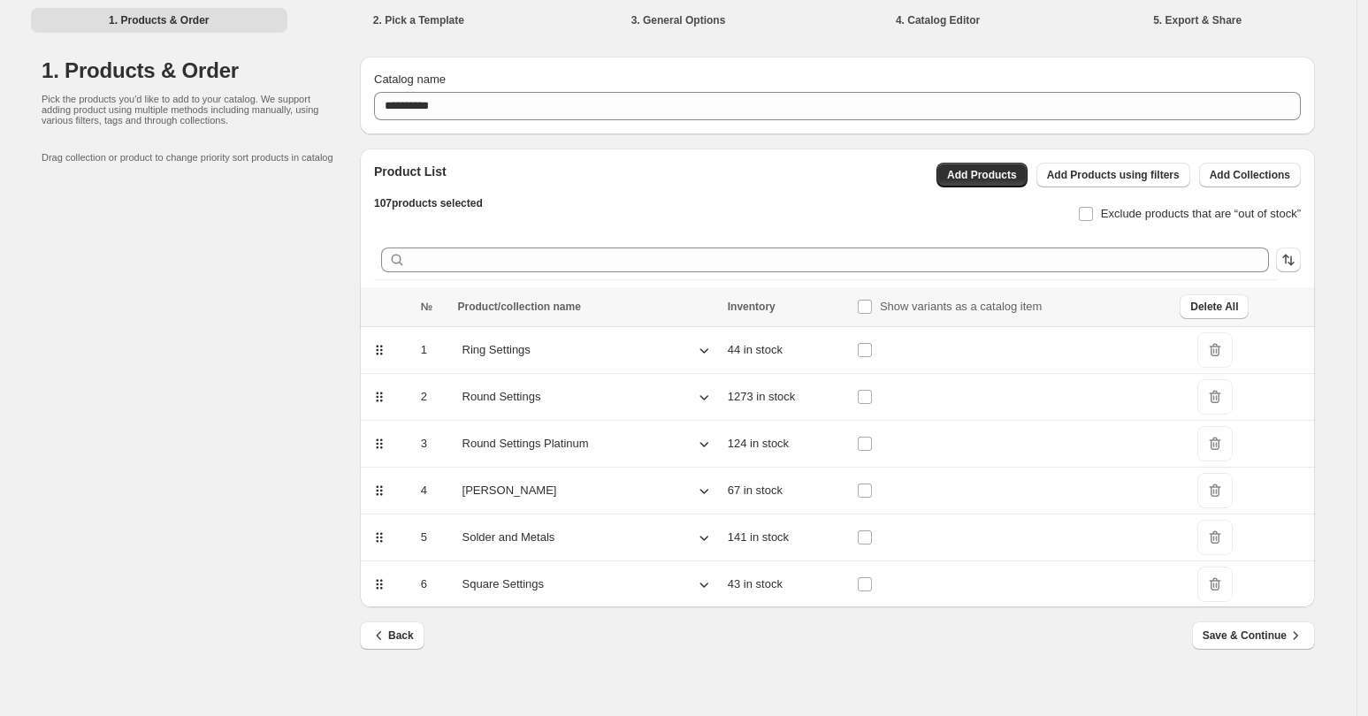
scroll to position [0, 0]
click at [1216, 401] on span "DeleteIcon" at bounding box center [1221, 396] width 35 height 35
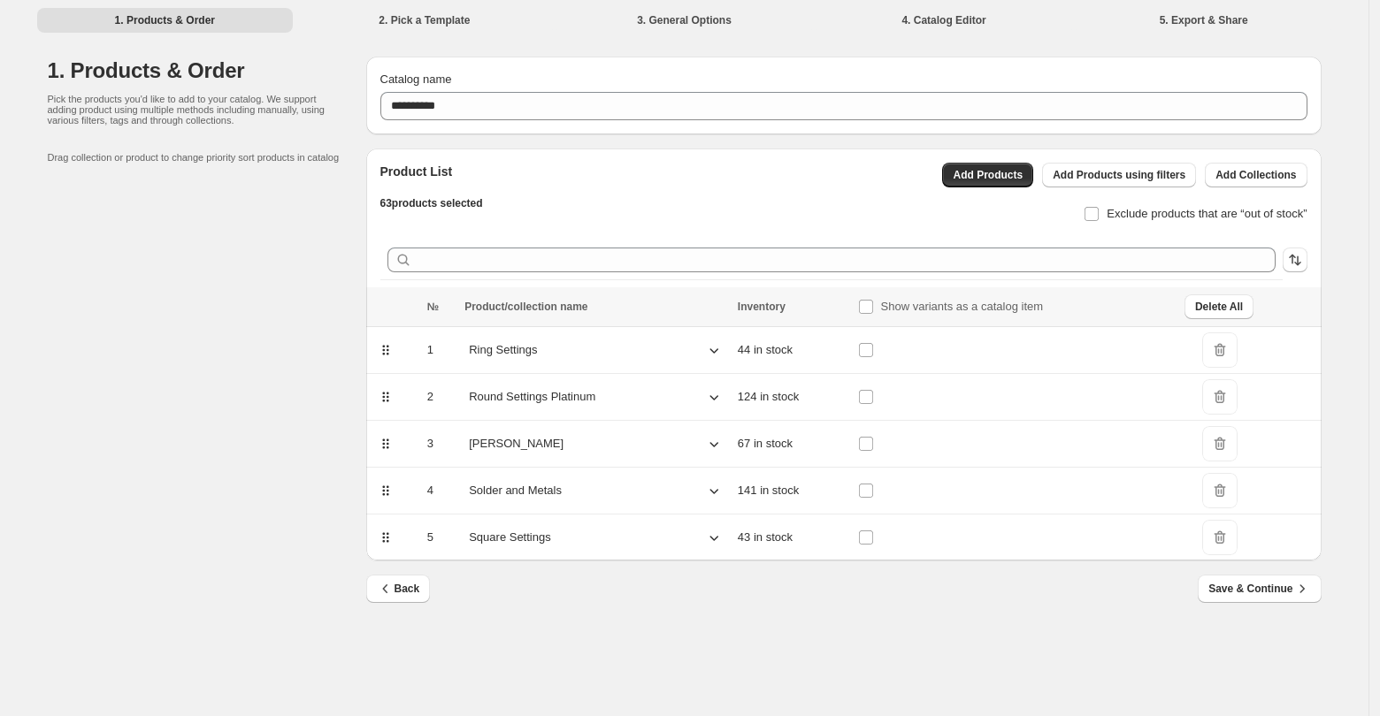
click at [1210, 452] on span "DeleteIcon" at bounding box center [1219, 443] width 35 height 35
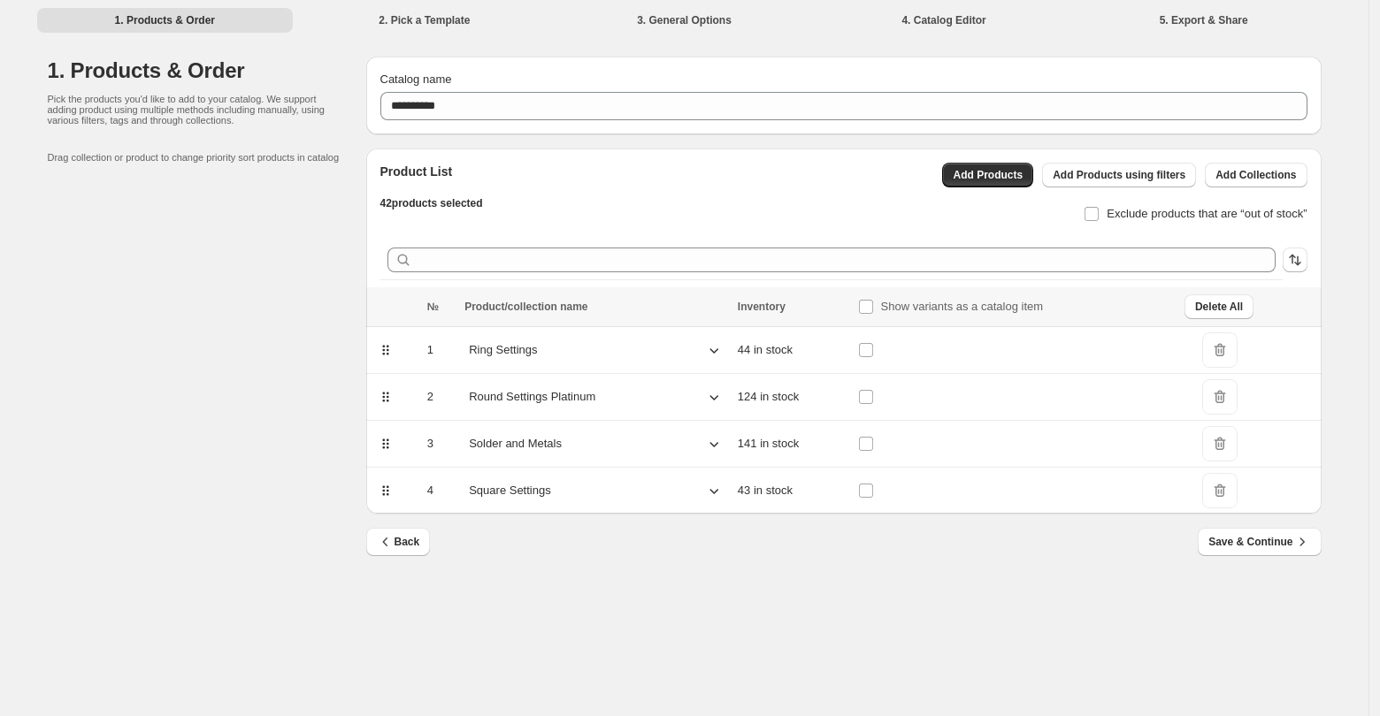
click at [1214, 452] on span "DeleteIcon" at bounding box center [1219, 443] width 35 height 35
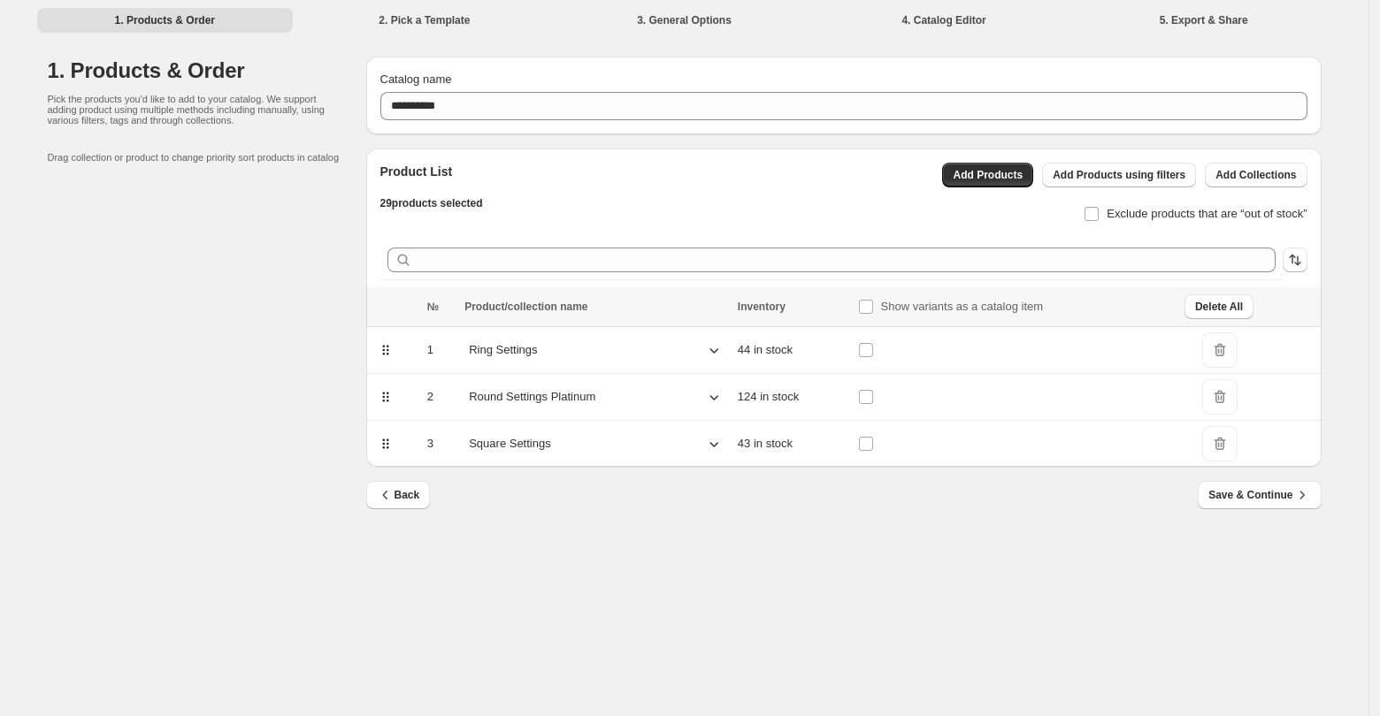
click at [1214, 451] on span "DeleteIcon" at bounding box center [1219, 443] width 35 height 35
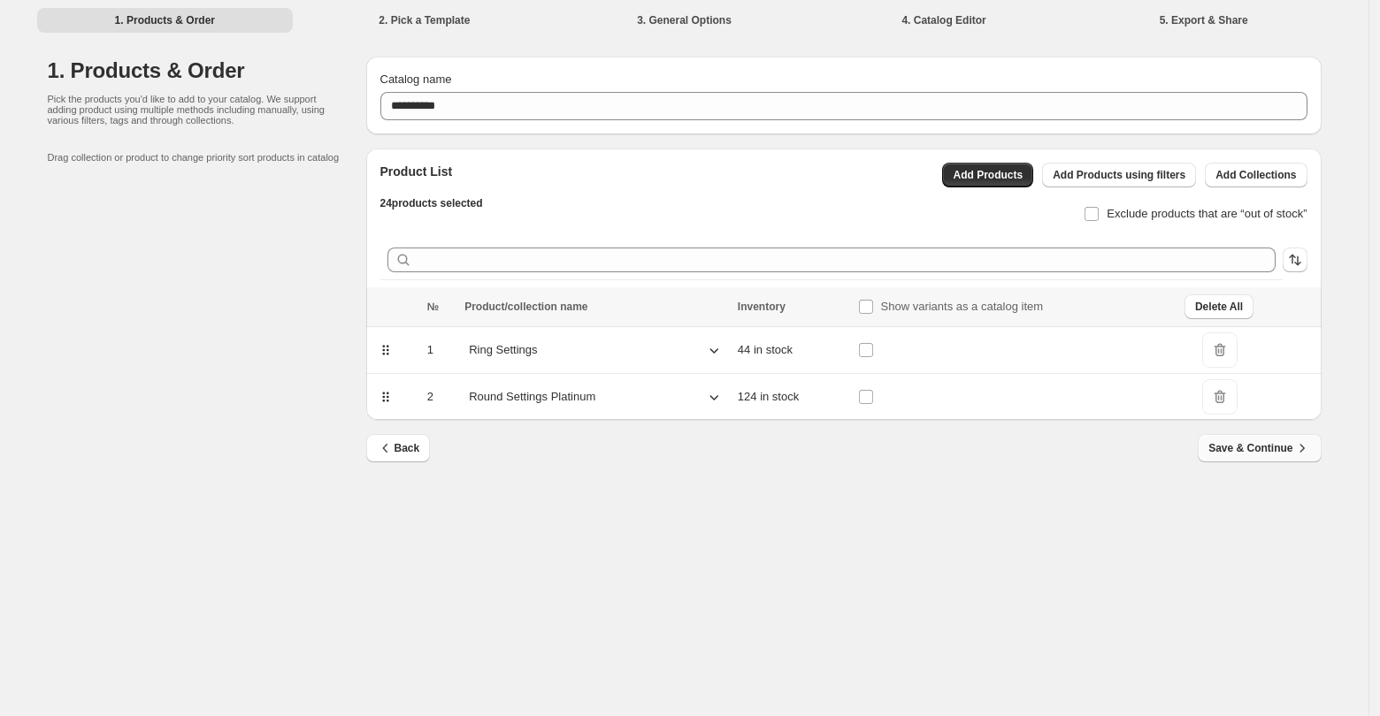
click at [1238, 448] on span "Save & Continue" at bounding box center [1259, 449] width 102 height 18
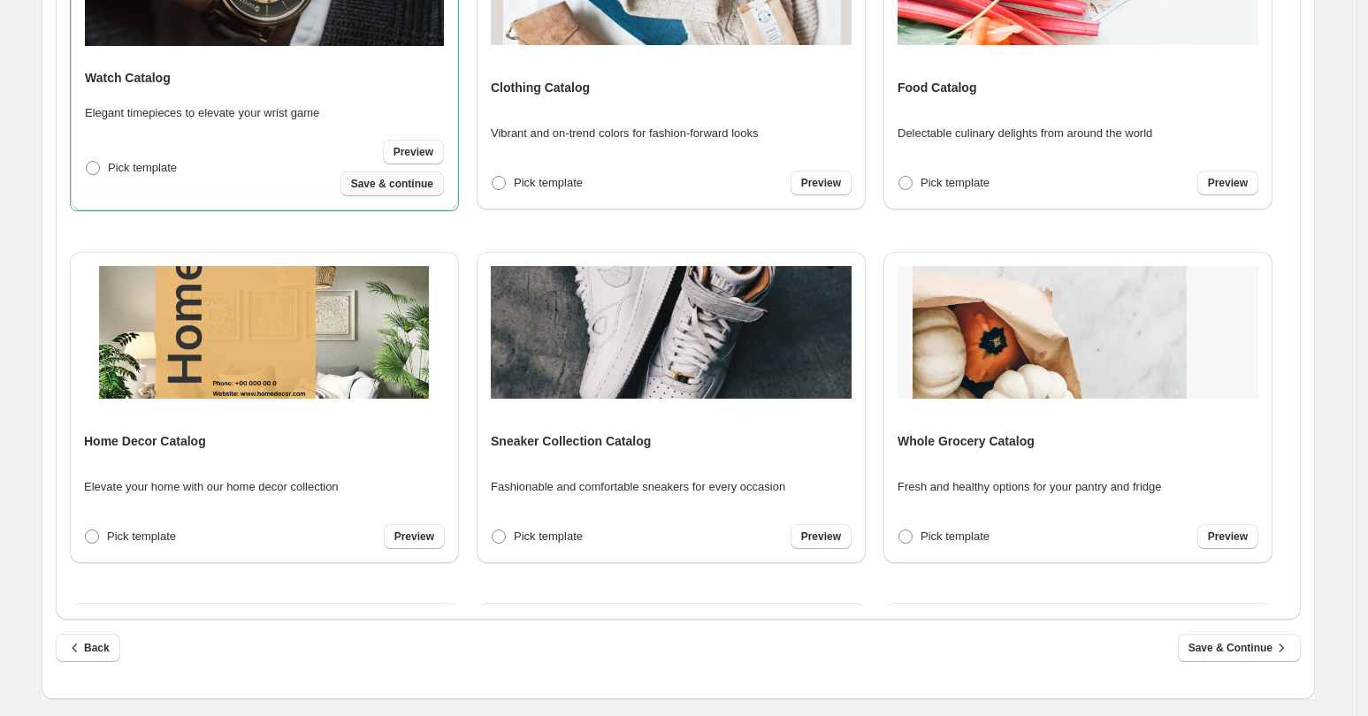
click at [403, 185] on span "Save & continue" at bounding box center [392, 184] width 82 height 14
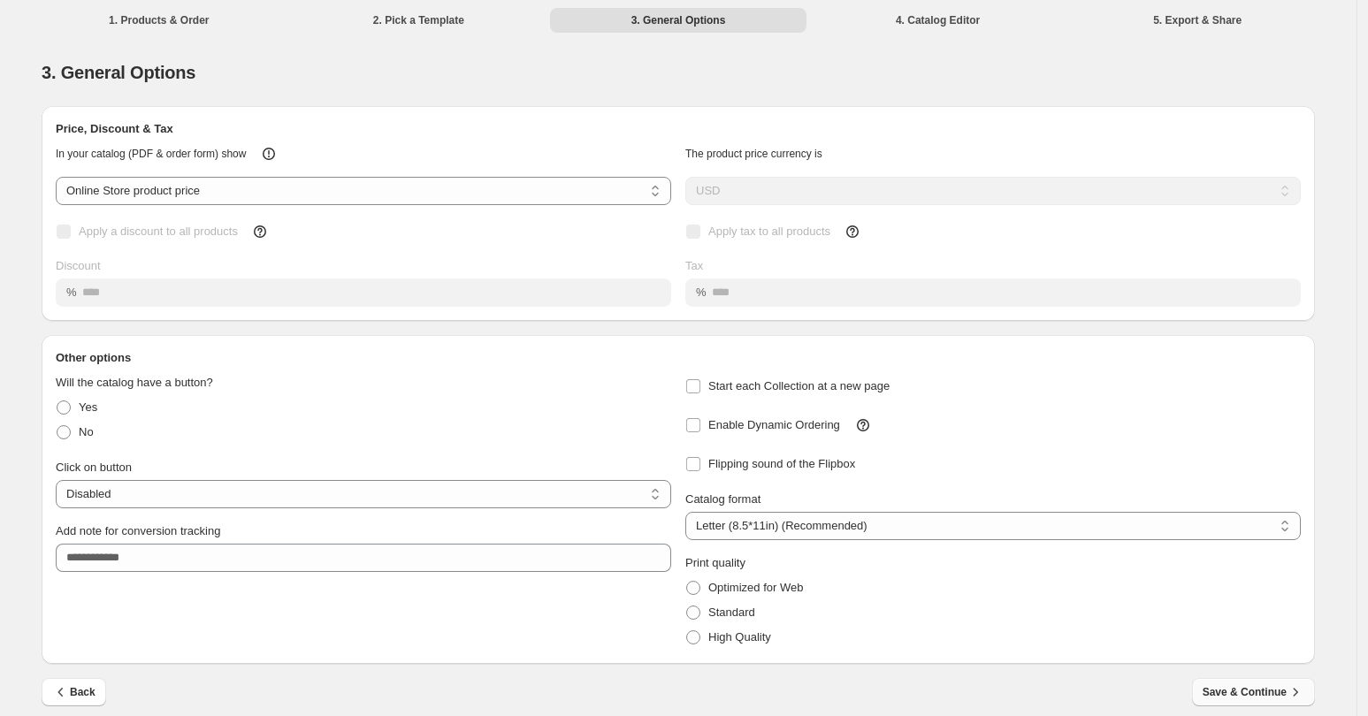
click at [1259, 695] on span "Save & Continue" at bounding box center [1254, 693] width 102 height 18
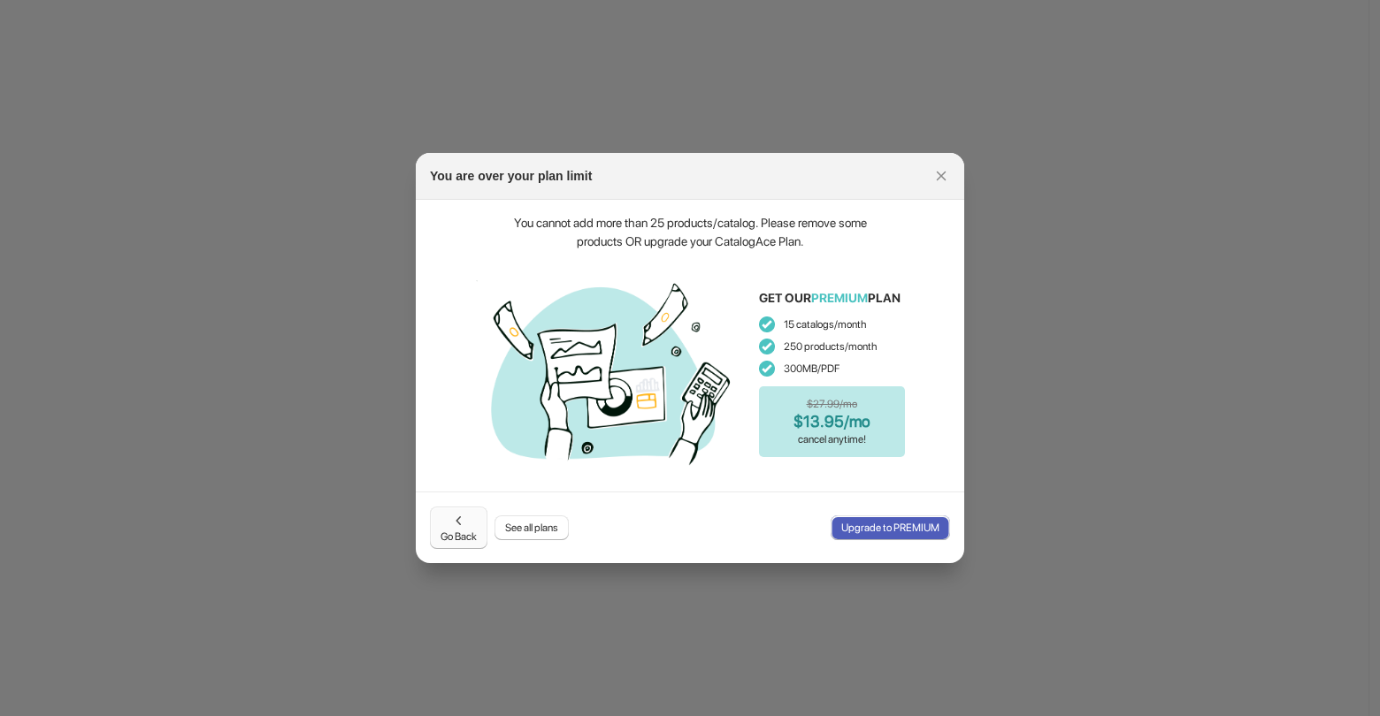
click at [448, 534] on span "Go Back" at bounding box center [458, 528] width 36 height 32
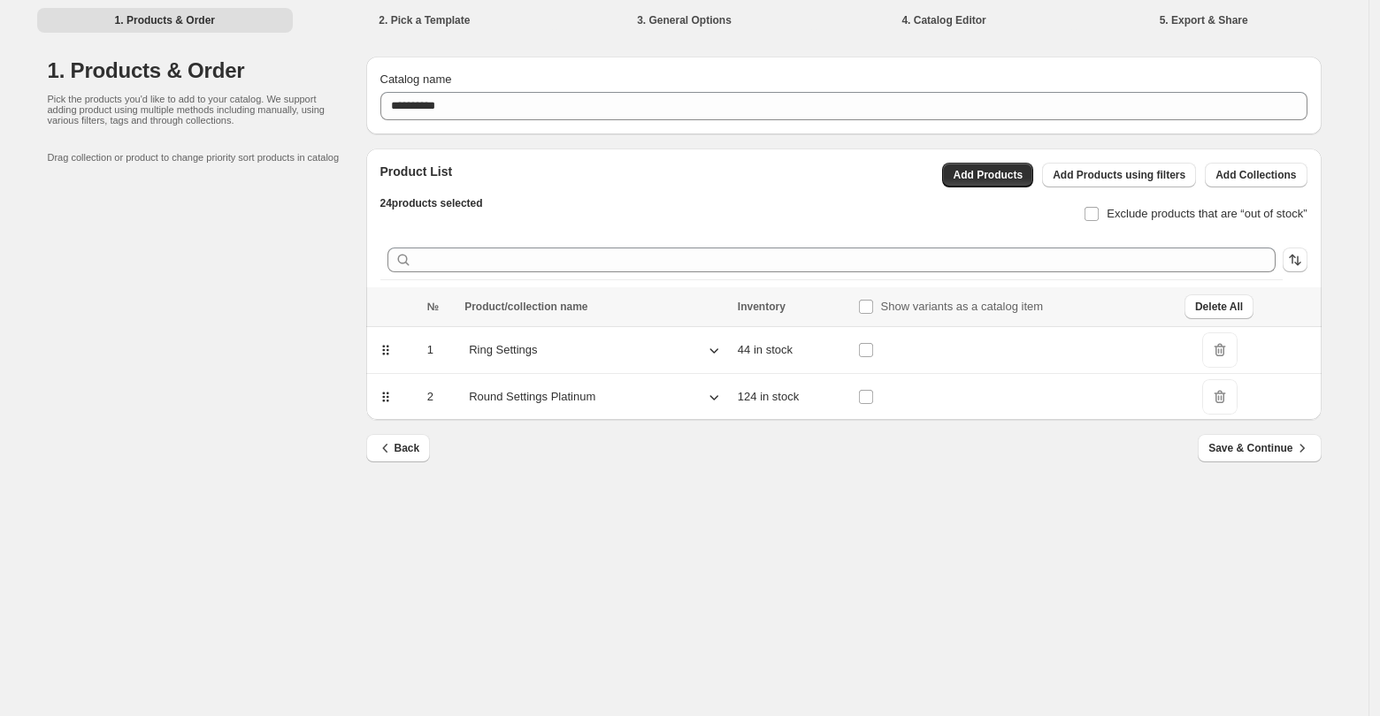
click at [1221, 349] on span "DeleteIcon" at bounding box center [1219, 350] width 35 height 35
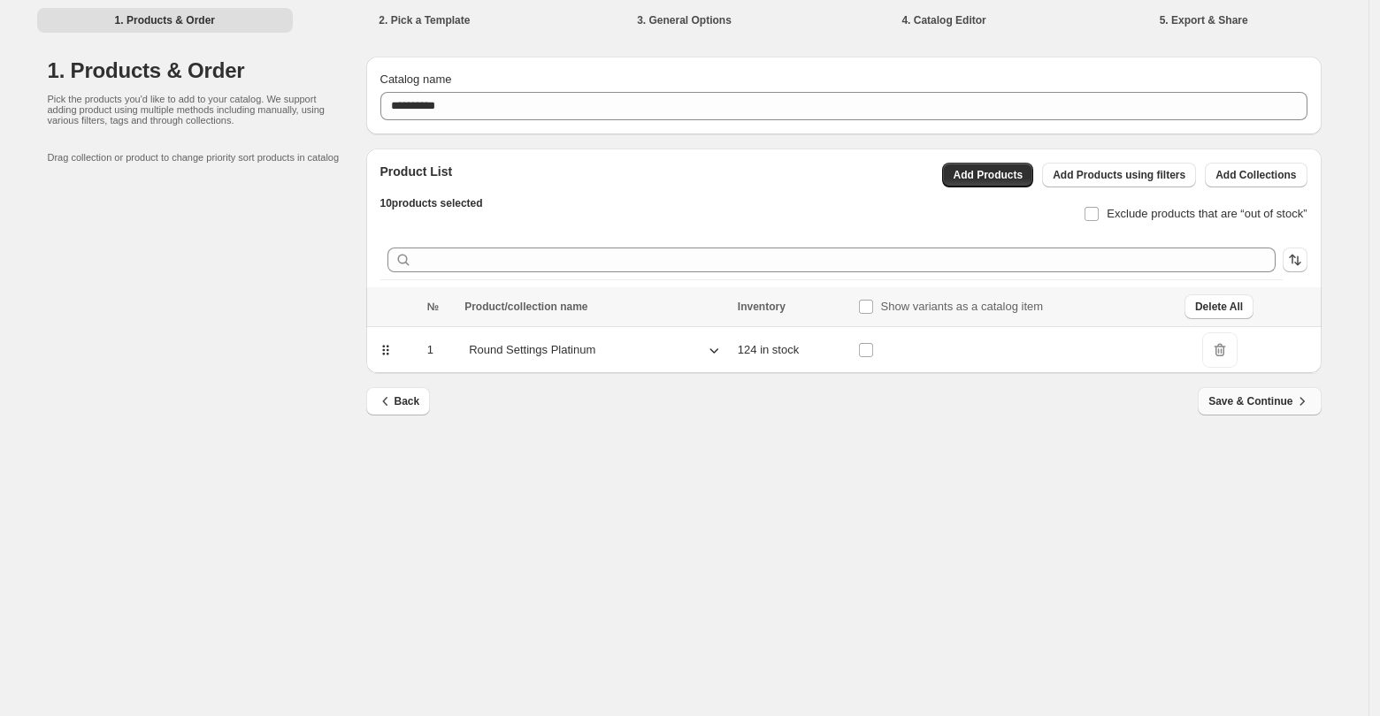
click at [1260, 410] on span "Save & Continue" at bounding box center [1259, 402] width 102 height 18
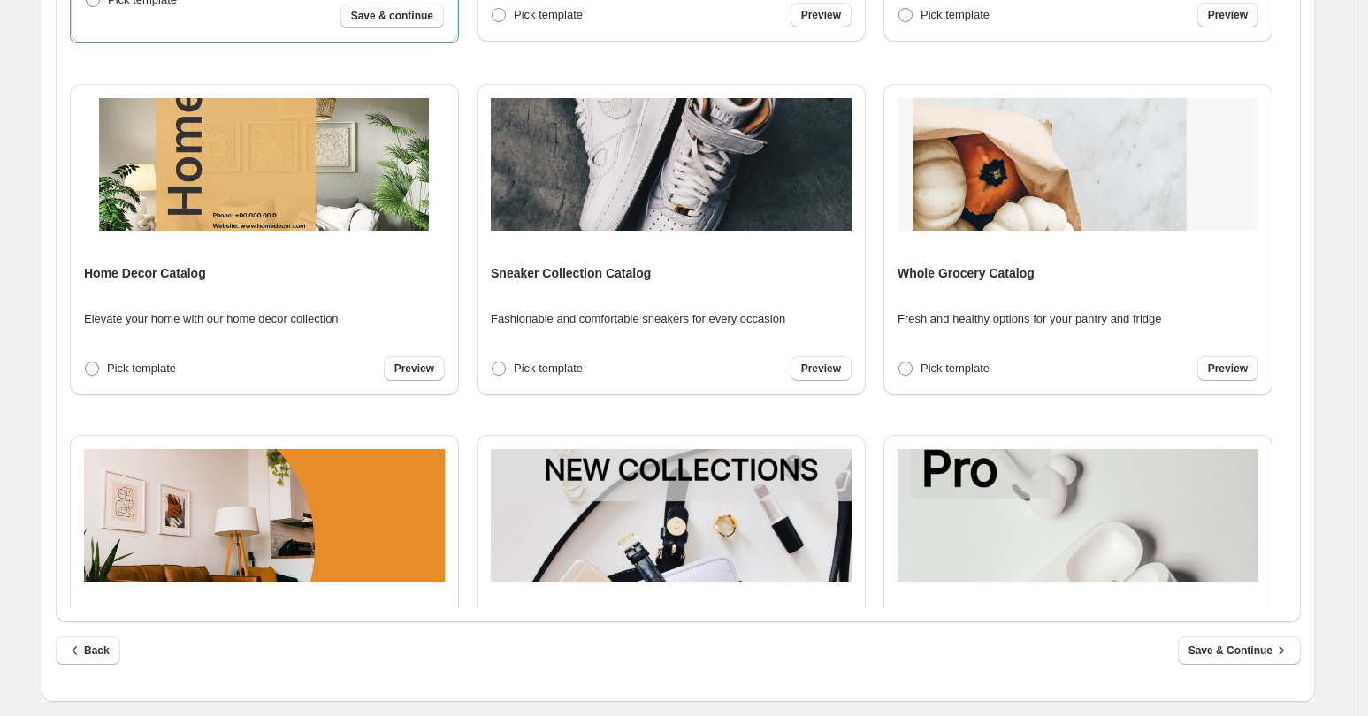
scroll to position [553, 0]
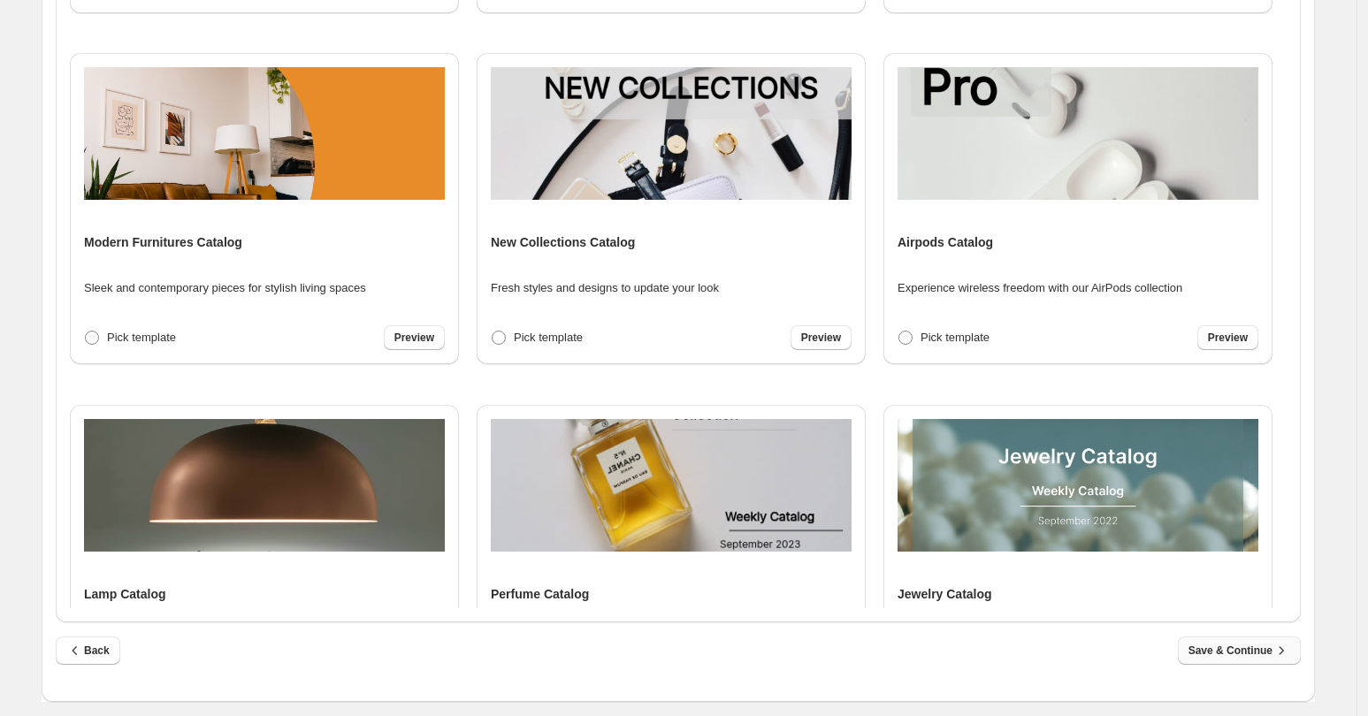
click at [1234, 658] on span "Save & Continue" at bounding box center [1240, 651] width 102 height 18
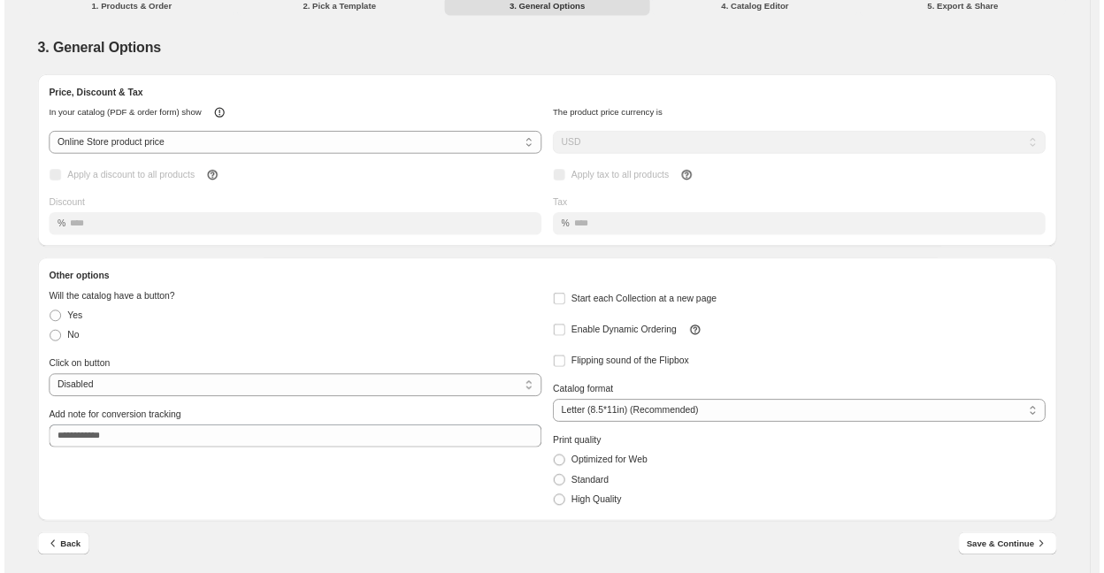
scroll to position [0, 0]
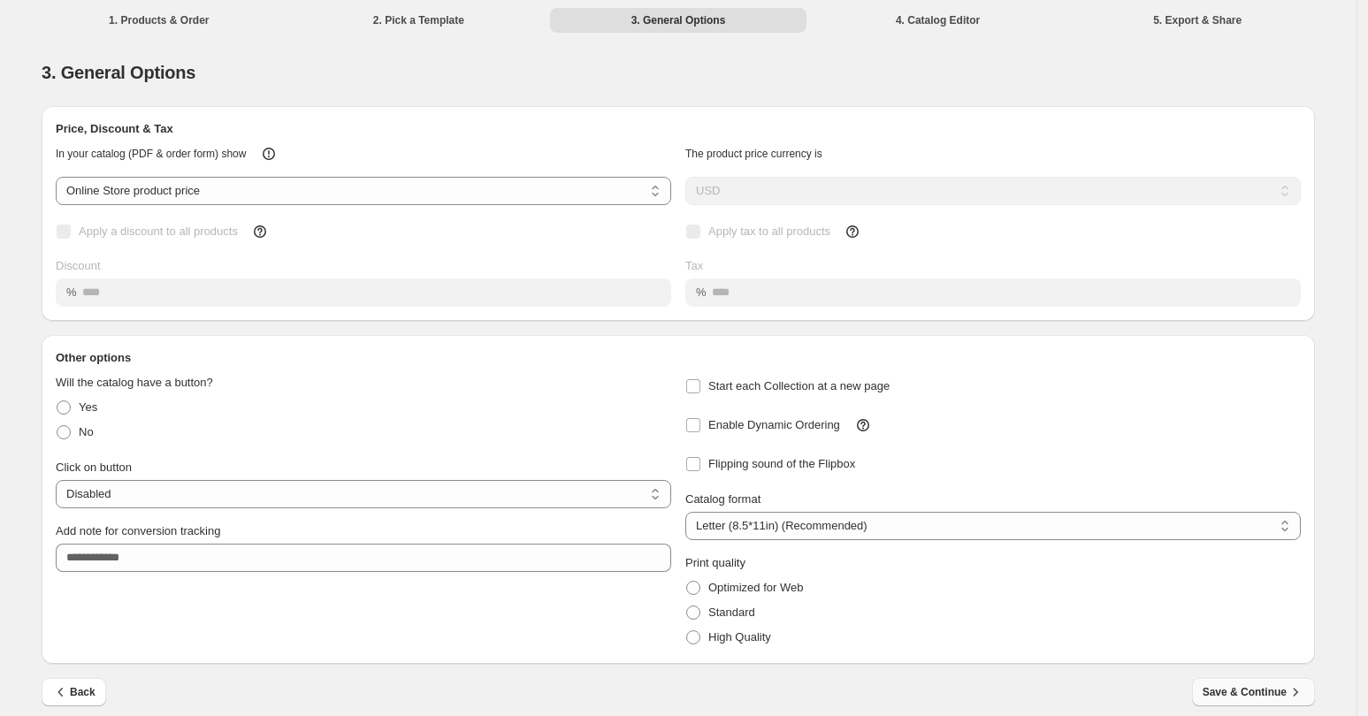
click at [1232, 688] on span "Save & Continue" at bounding box center [1254, 693] width 102 height 18
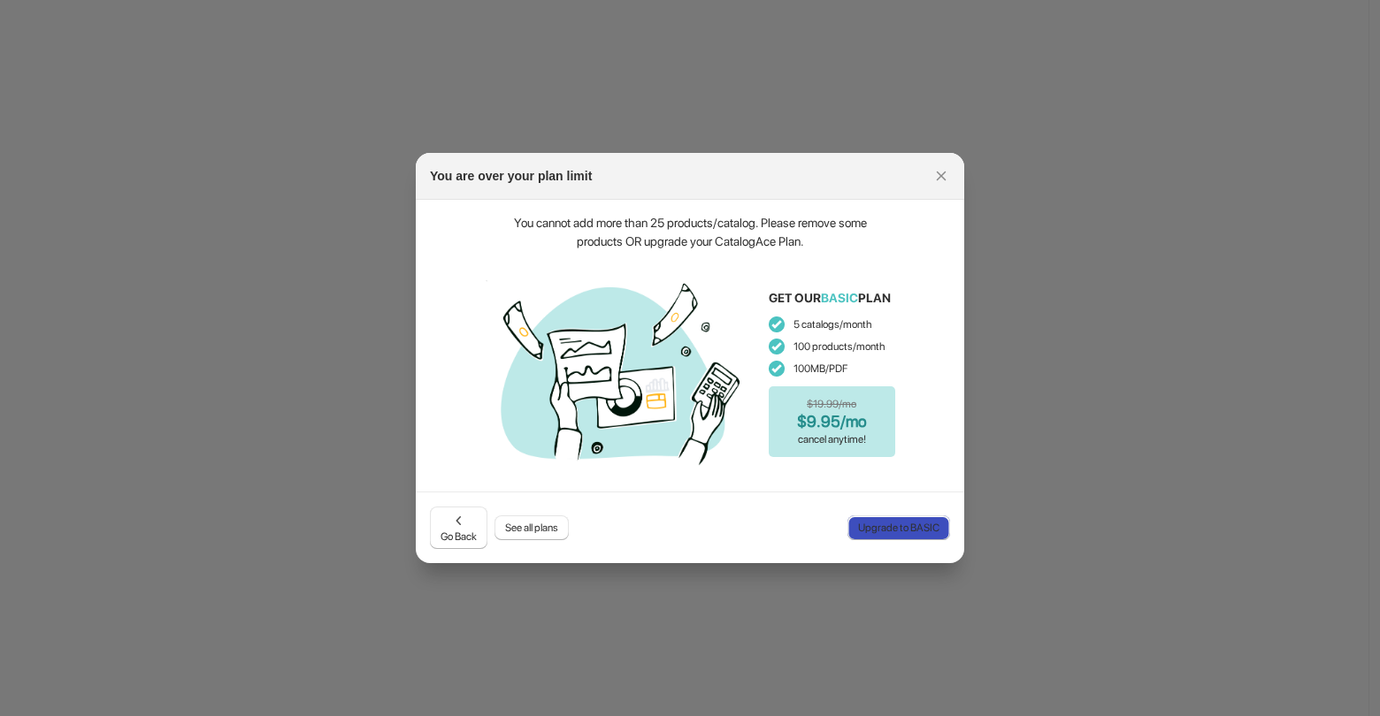
click at [918, 529] on span "Upgrade to BASIC" at bounding box center [898, 528] width 81 height 14
